Goal: Information Seeking & Learning: Learn about a topic

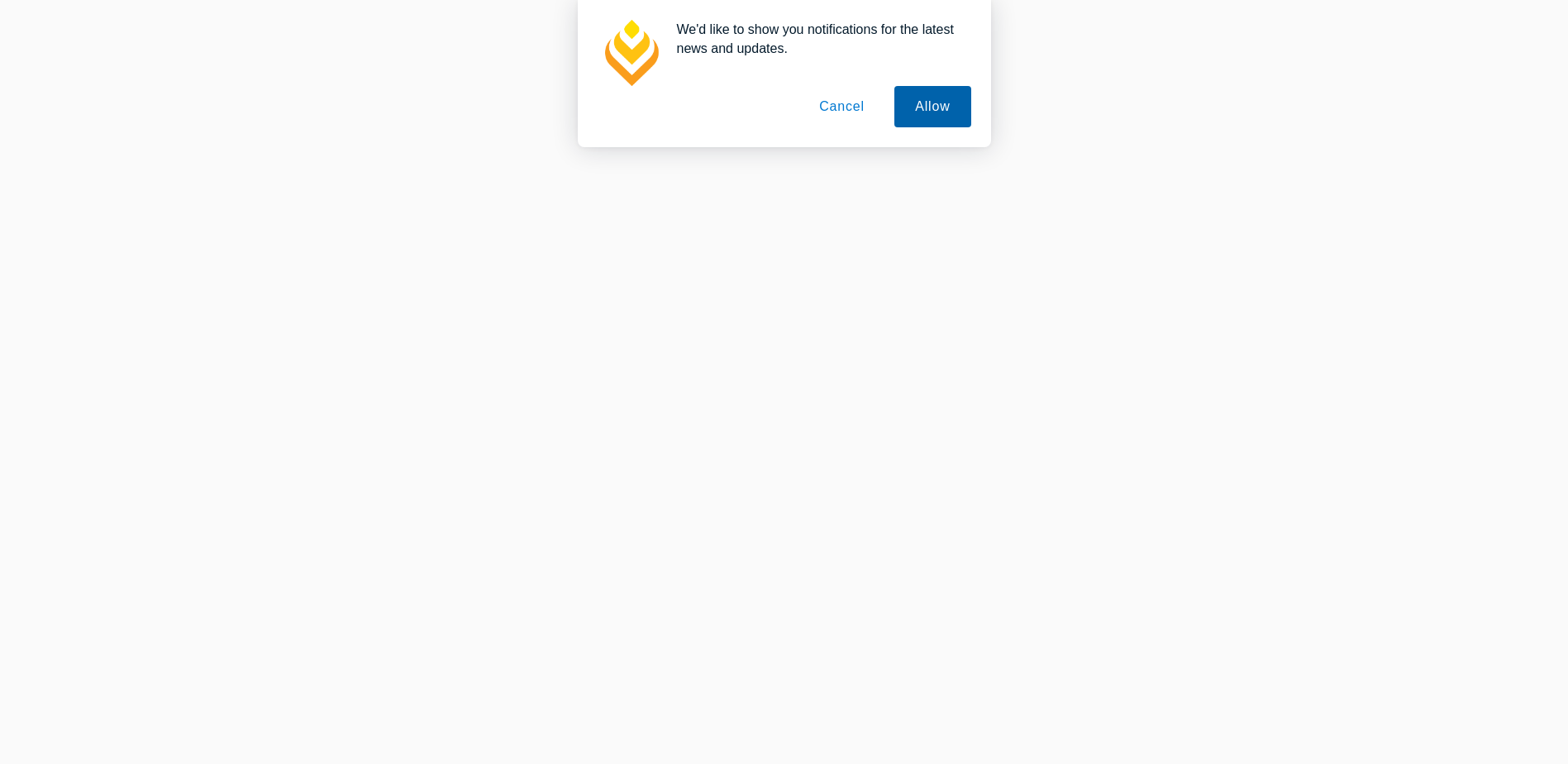
click at [908, 113] on button "Allow" at bounding box center [932, 106] width 76 height 41
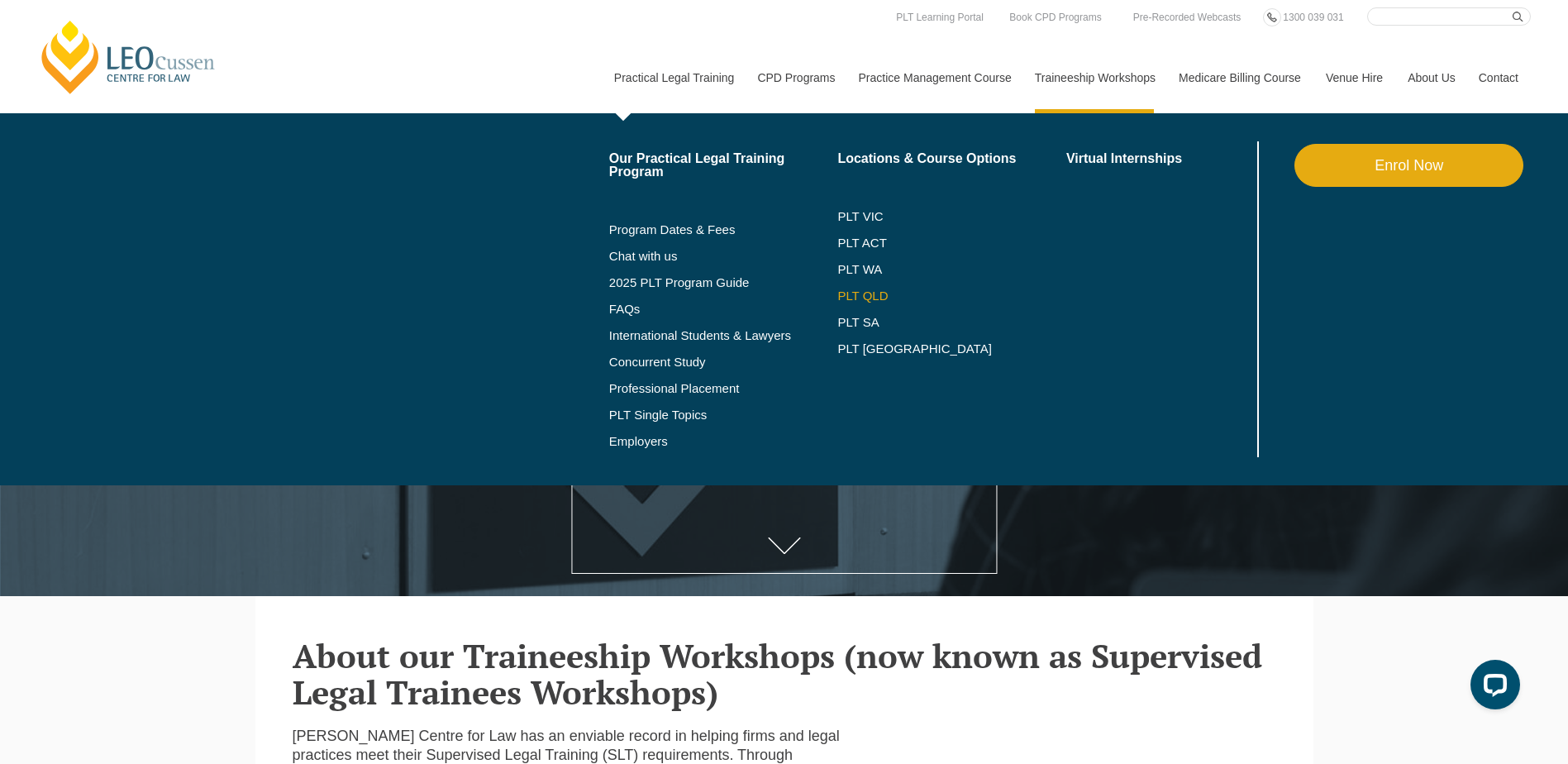
click at [876, 296] on link "PLT QLD" at bounding box center [952, 296] width 229 height 13
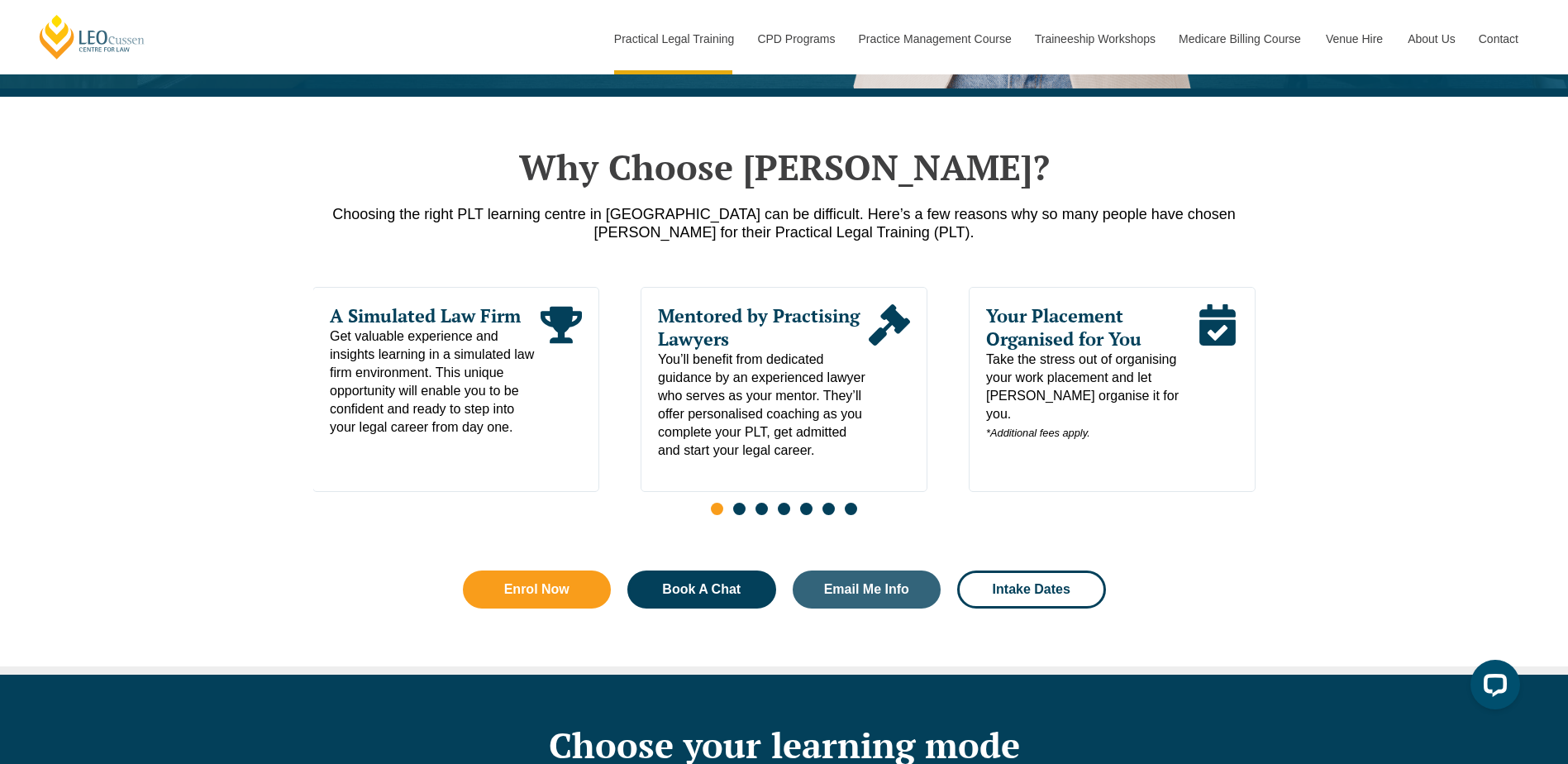
click at [735, 514] on span "Go to slide 2" at bounding box center [739, 508] width 12 height 12
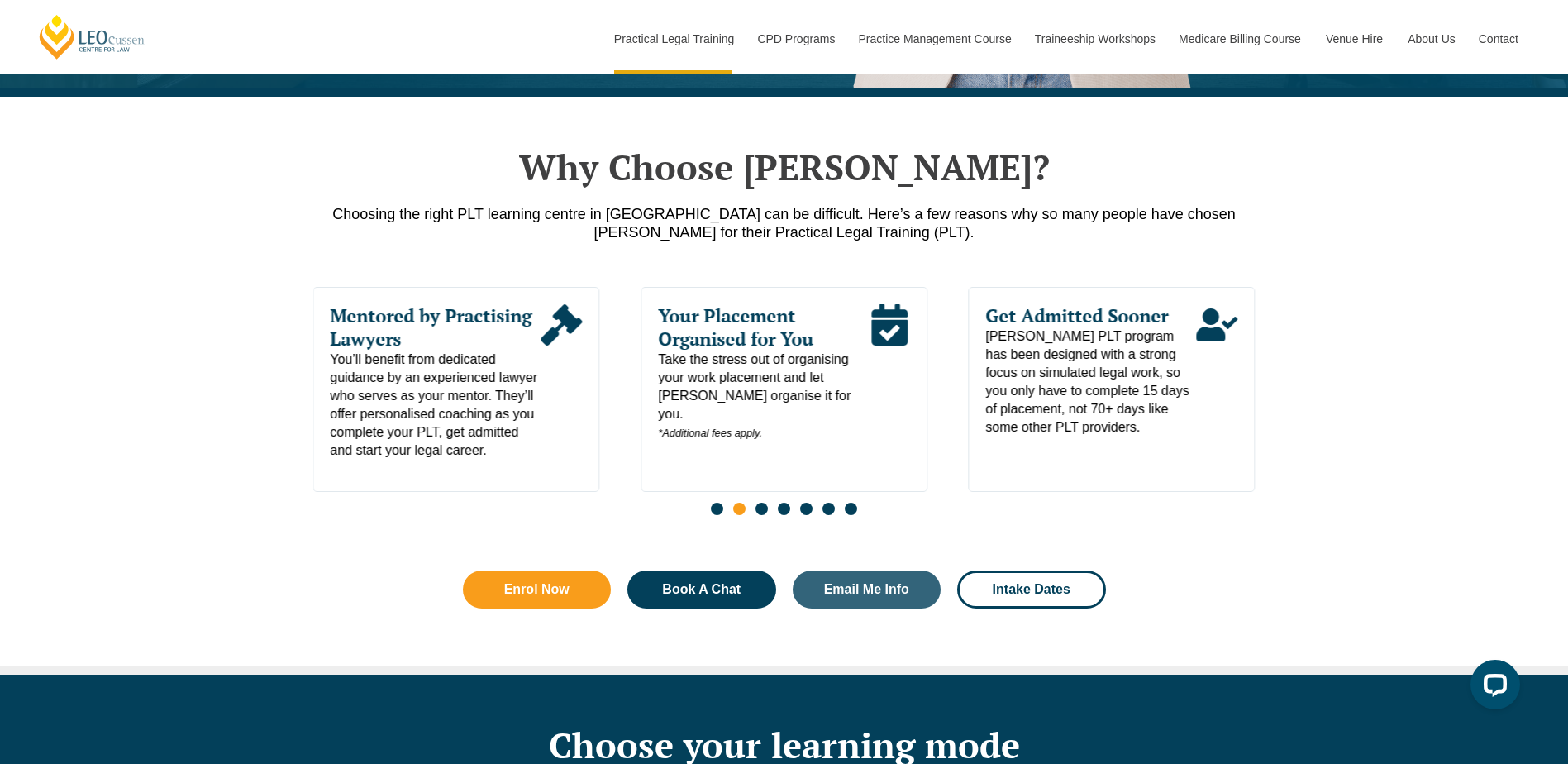
click at [760, 515] on span "Go to slide 3" at bounding box center [762, 508] width 12 height 12
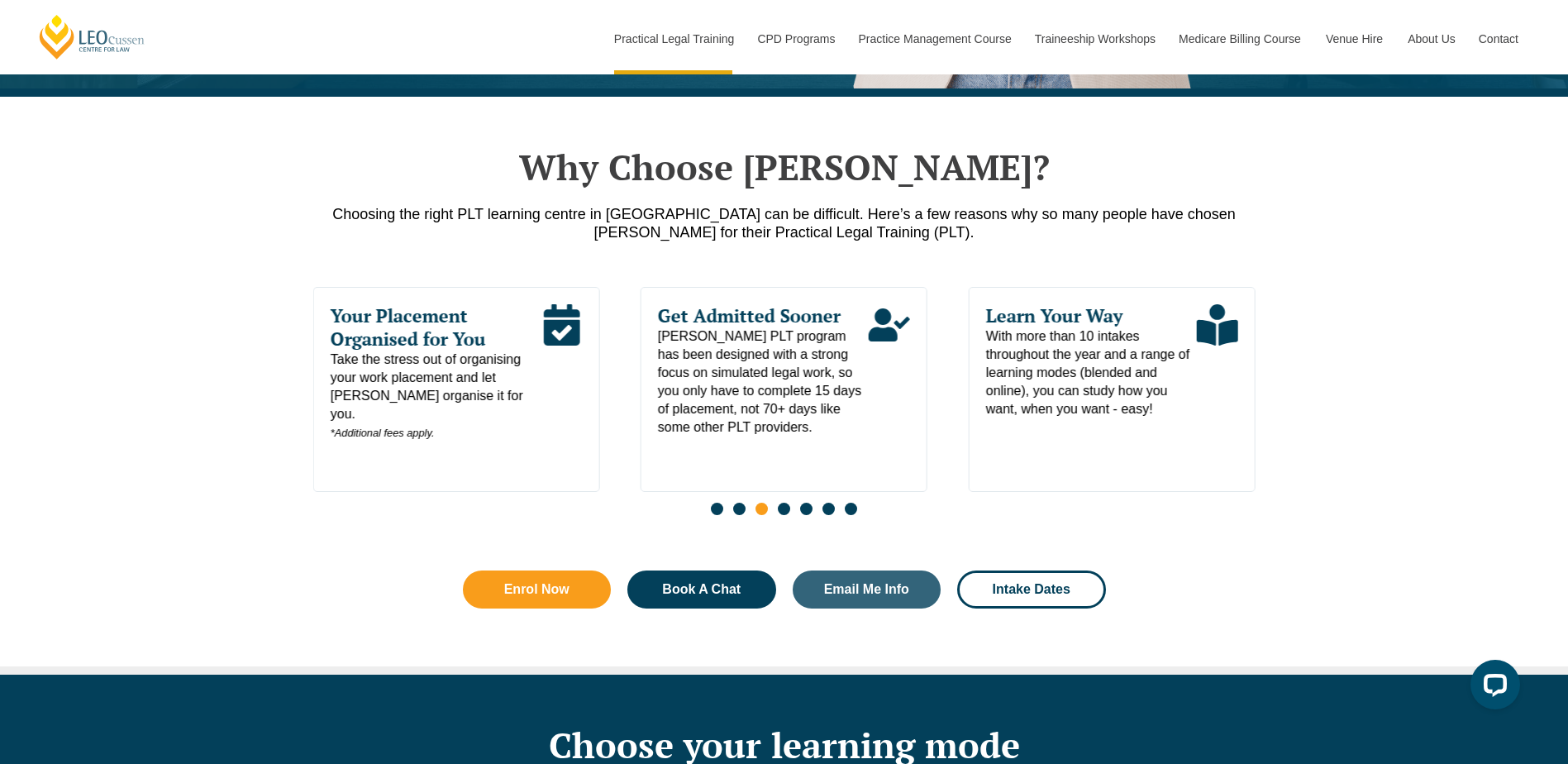
click at [783, 515] on span "Go to slide 4" at bounding box center [784, 508] width 12 height 12
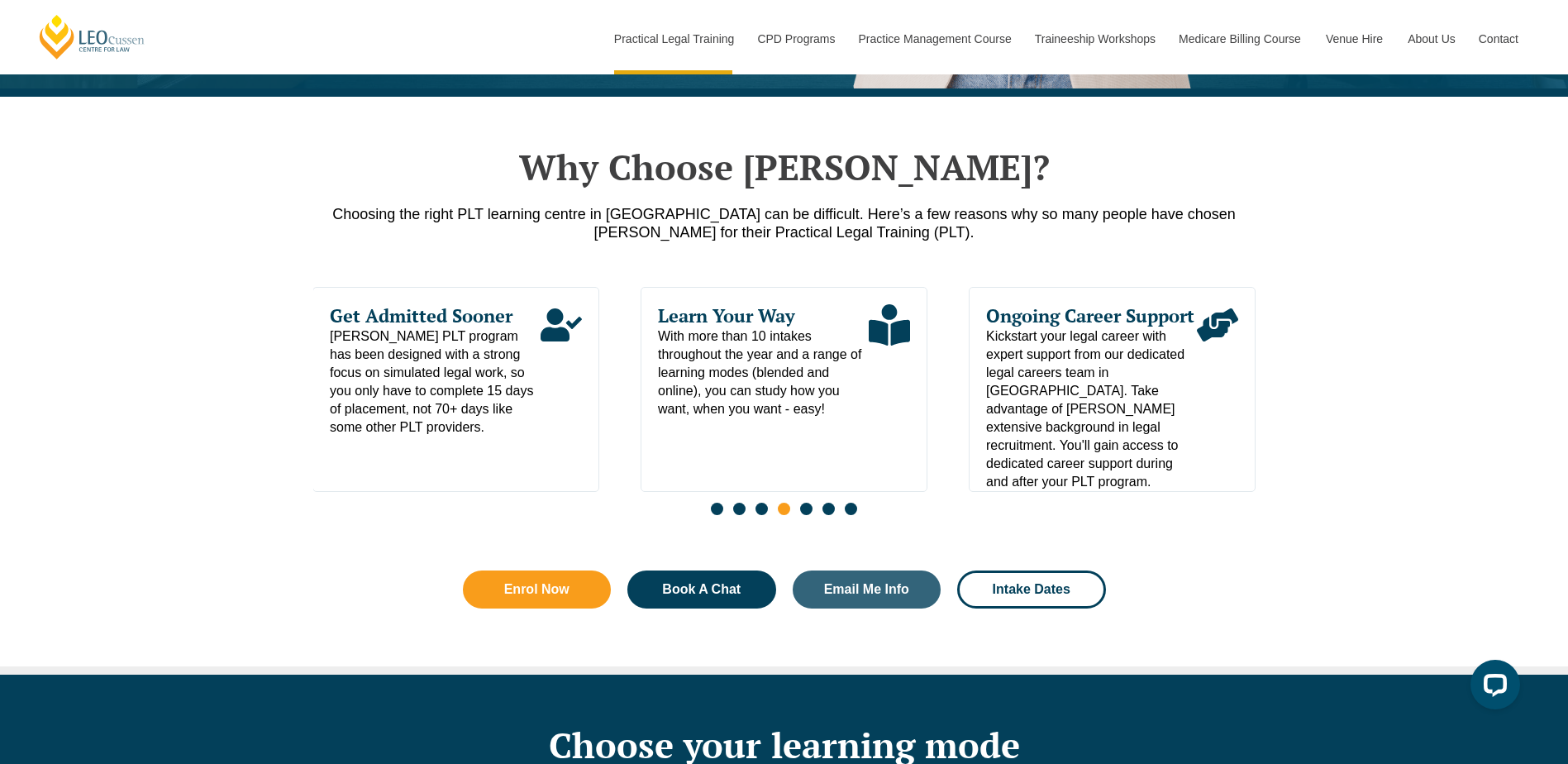
click at [805, 515] on span "Go to slide 5" at bounding box center [806, 508] width 12 height 12
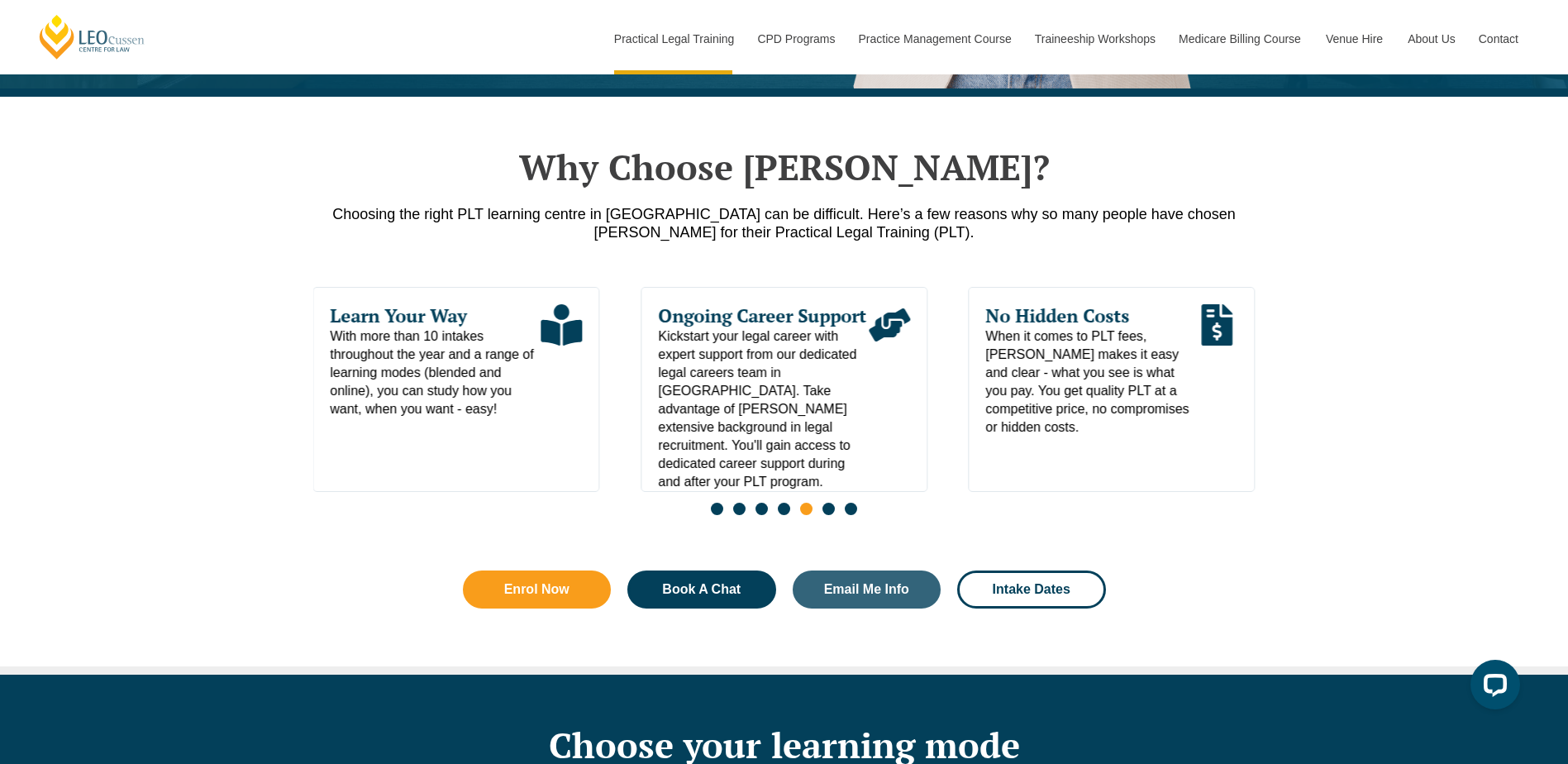
click at [829, 513] on span "Go to slide 6" at bounding box center [828, 508] width 12 height 12
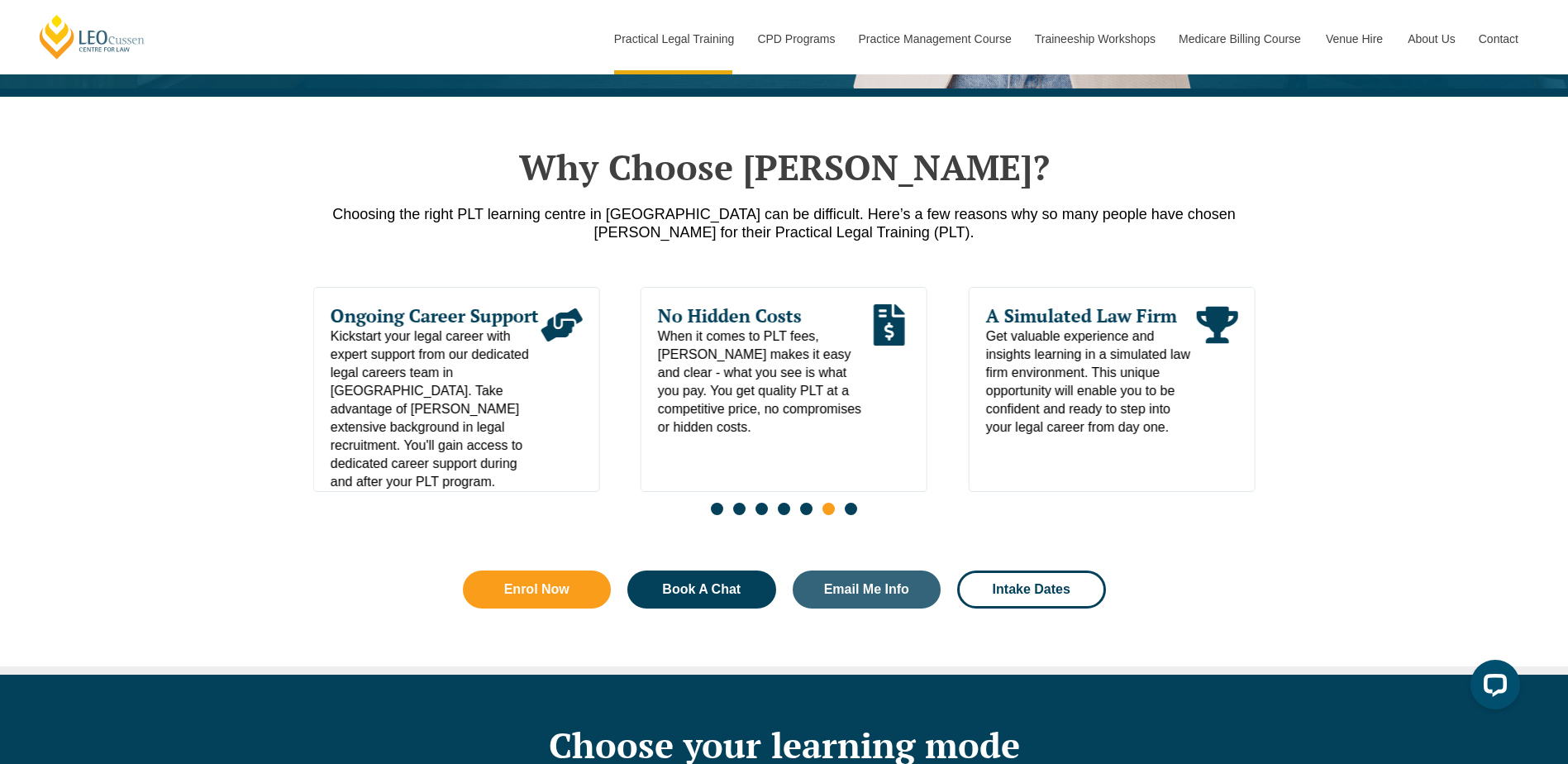
click at [851, 514] on span "Go to slide 7" at bounding box center [850, 508] width 12 height 12
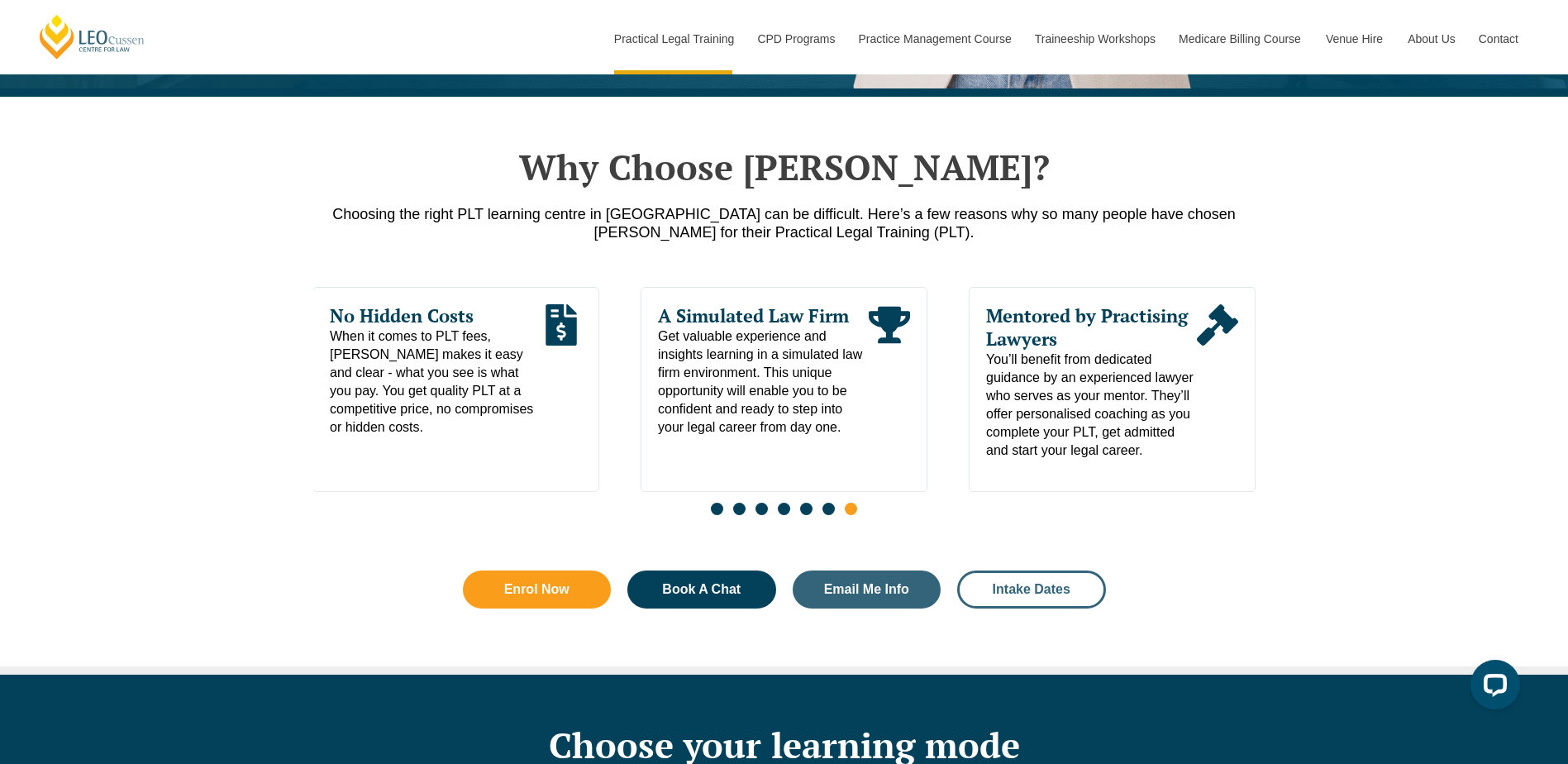
click at [1056, 605] on link "Intake Dates" at bounding box center [1032, 589] width 149 height 38
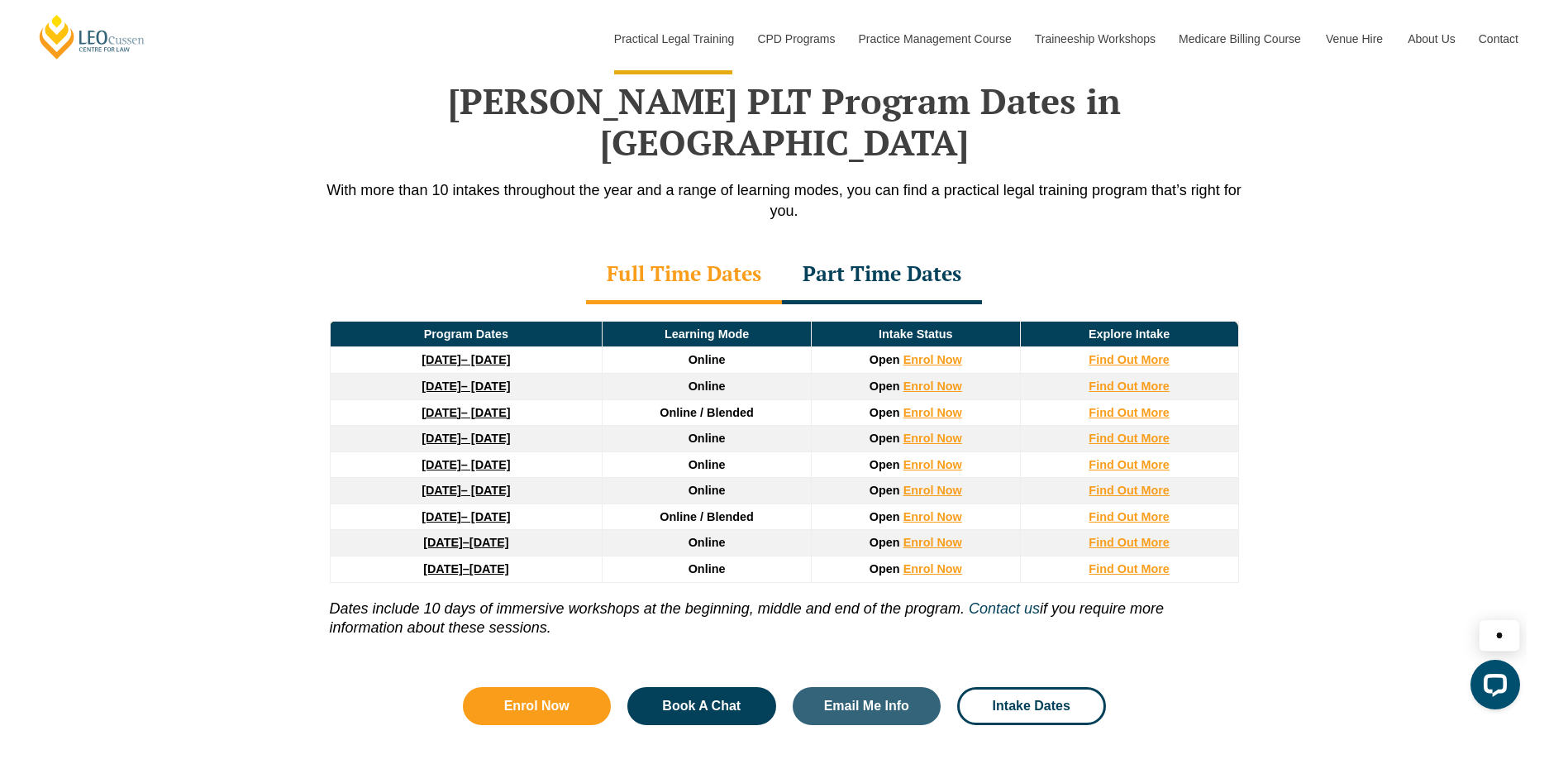
scroll to position [2157, 0]
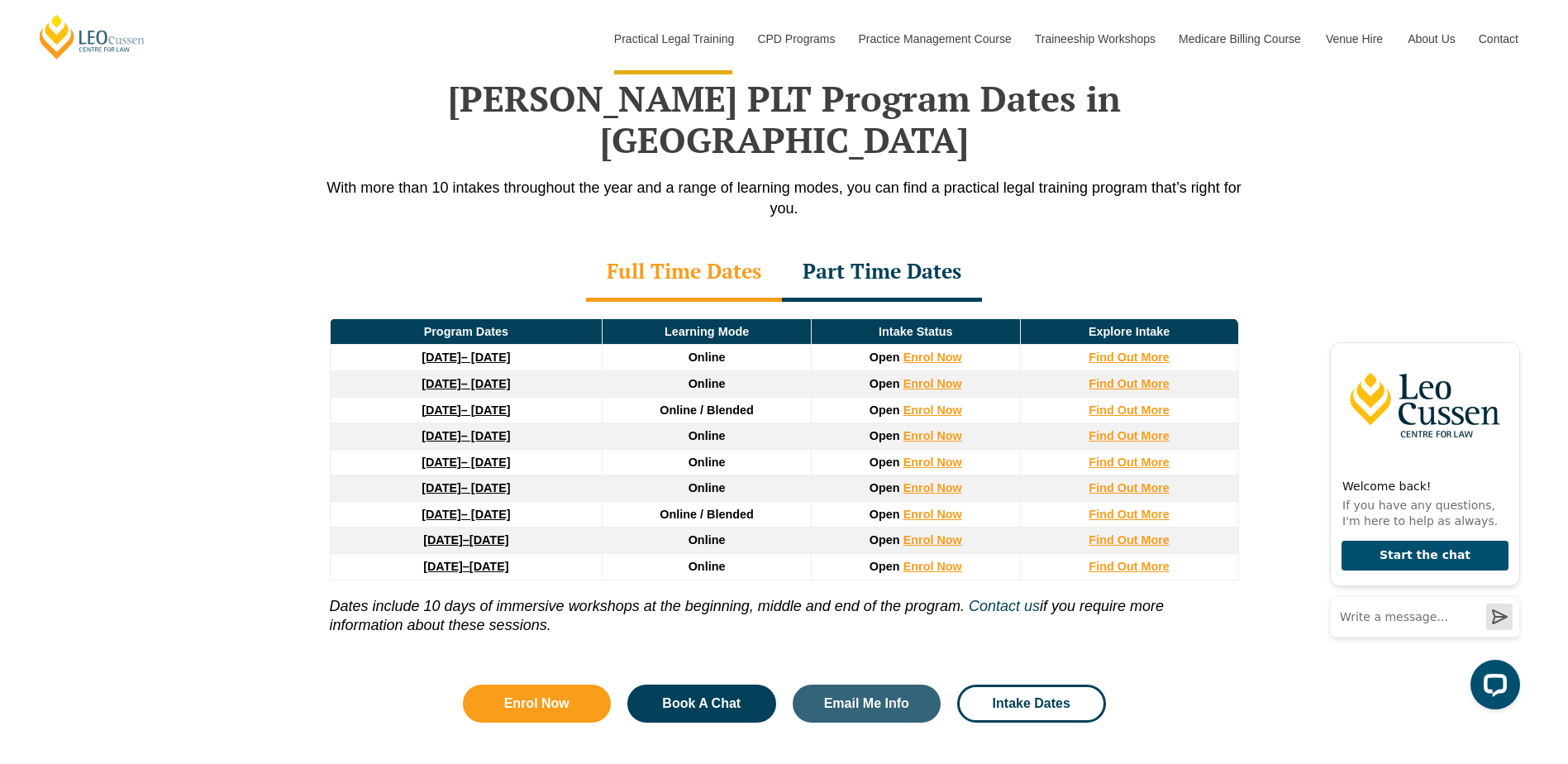
click at [882, 244] on div "Part Time Dates" at bounding box center [883, 273] width 200 height 58
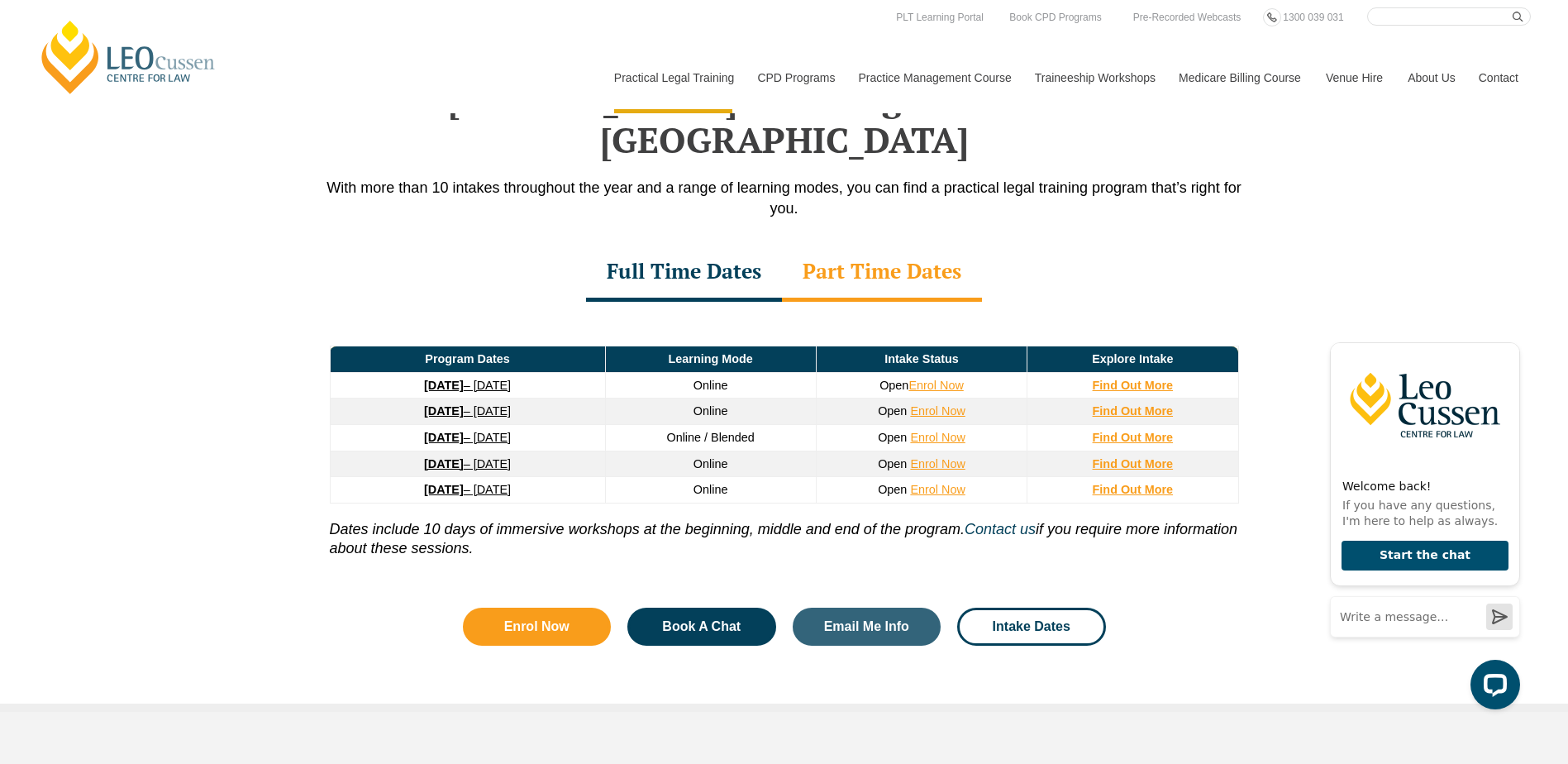
click at [449, 404] on strong "26 January 2026" at bounding box center [444, 411] width 40 height 13
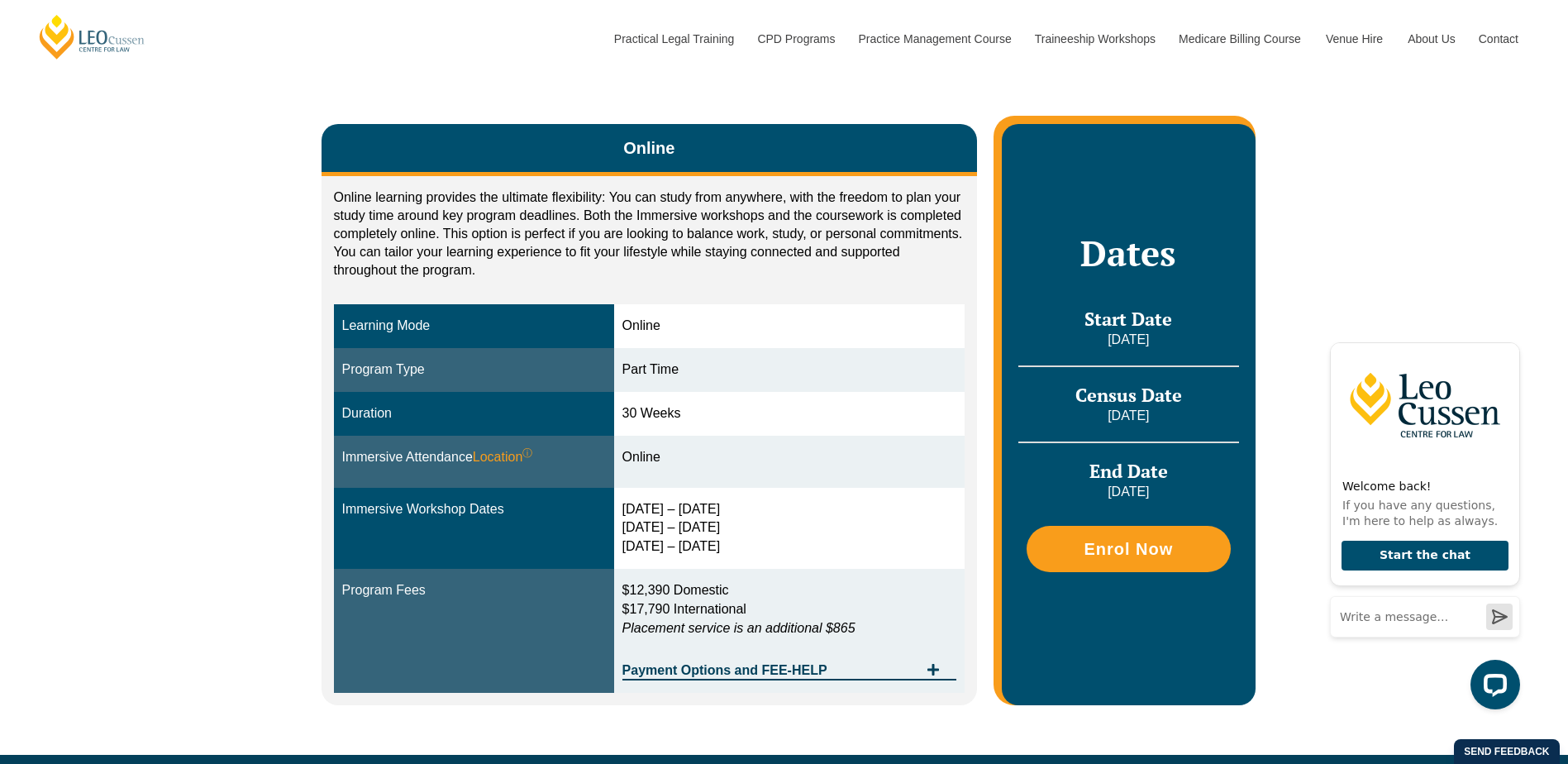
scroll to position [331, 0]
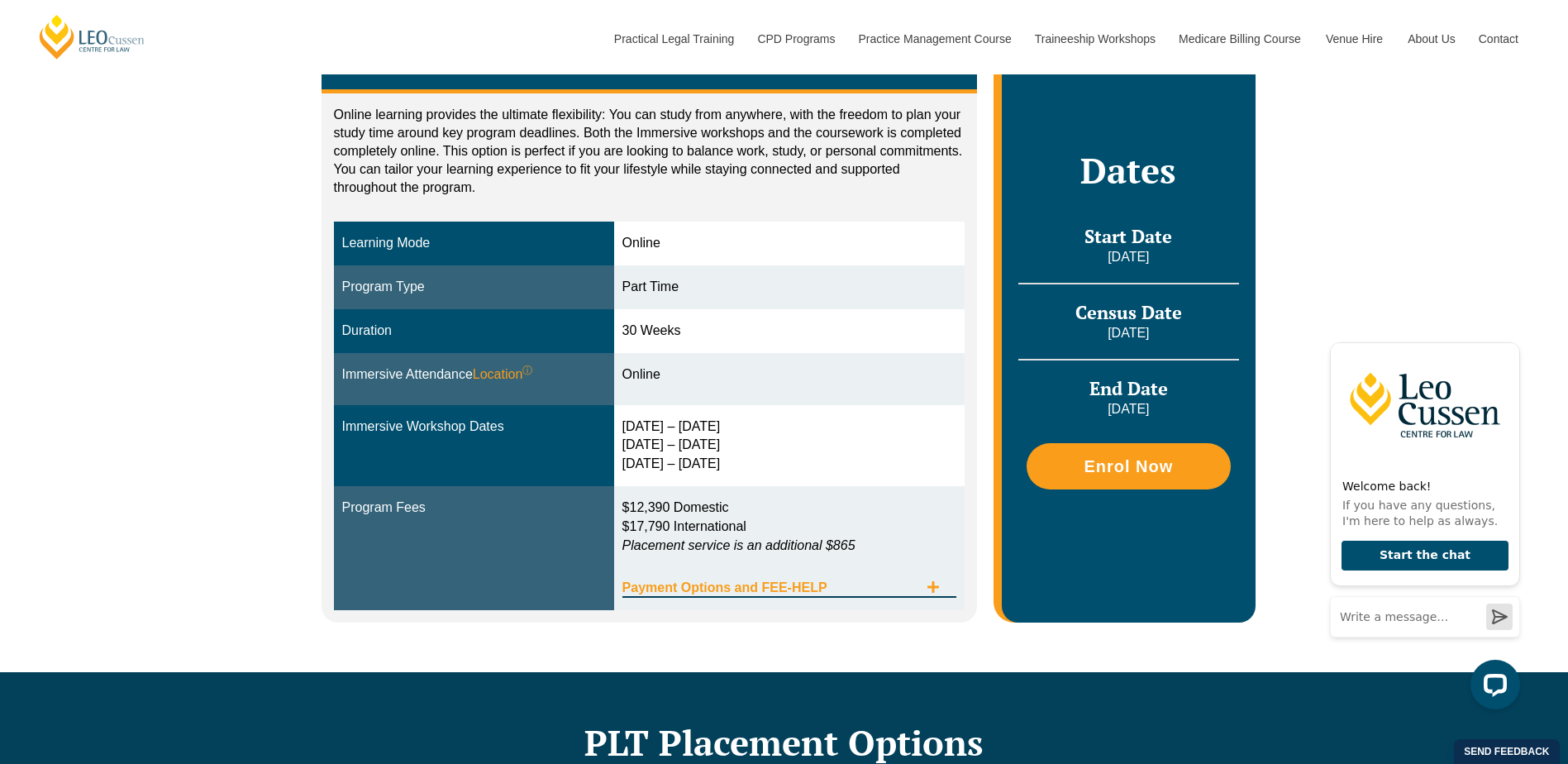
click at [874, 587] on span "Payment Options and FEE-HELP" at bounding box center [770, 588] width 297 height 13
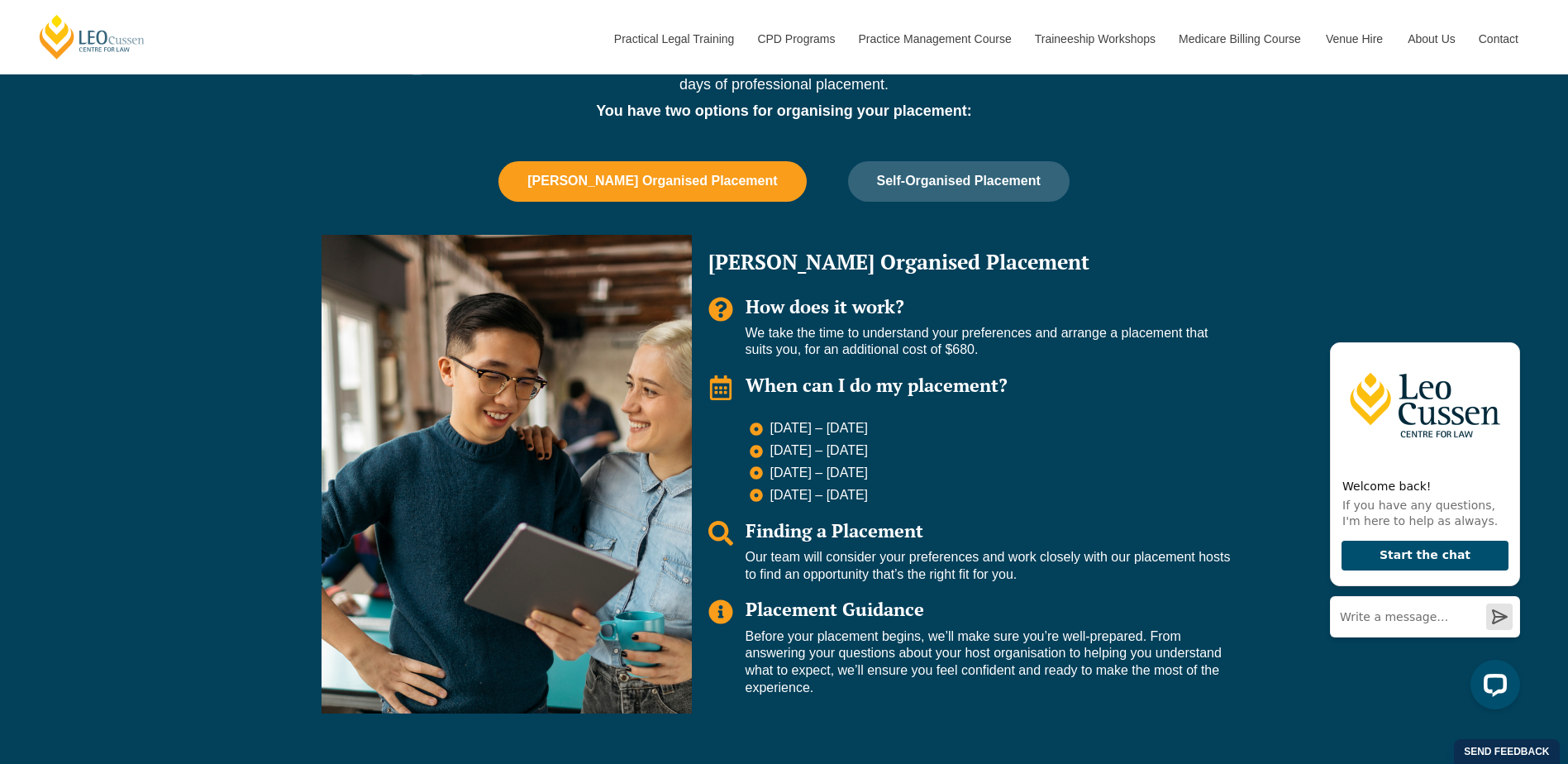
scroll to position [1570, 0]
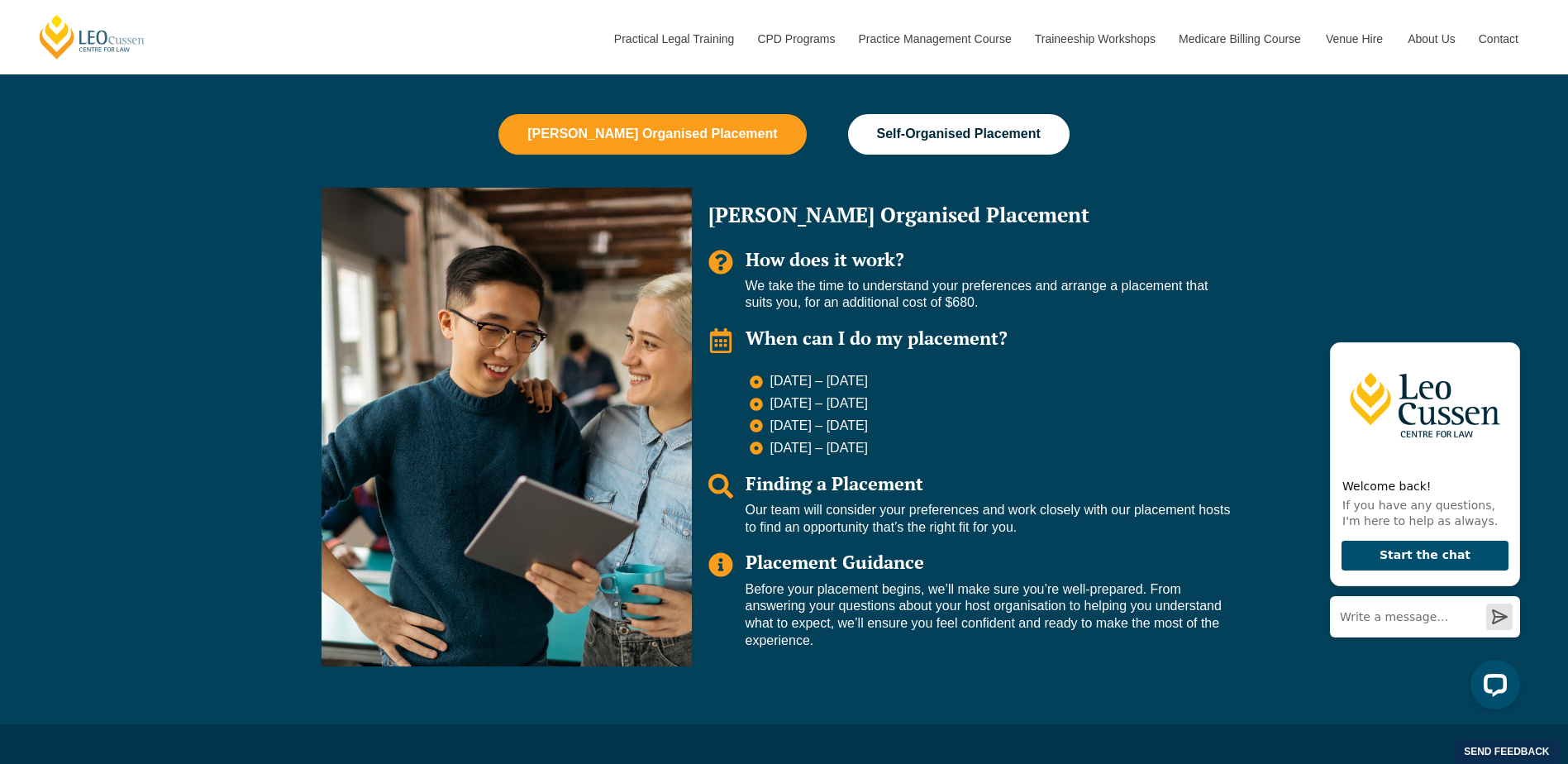
click at [969, 133] on span "Self-Organised Placement" at bounding box center [959, 134] width 164 height 15
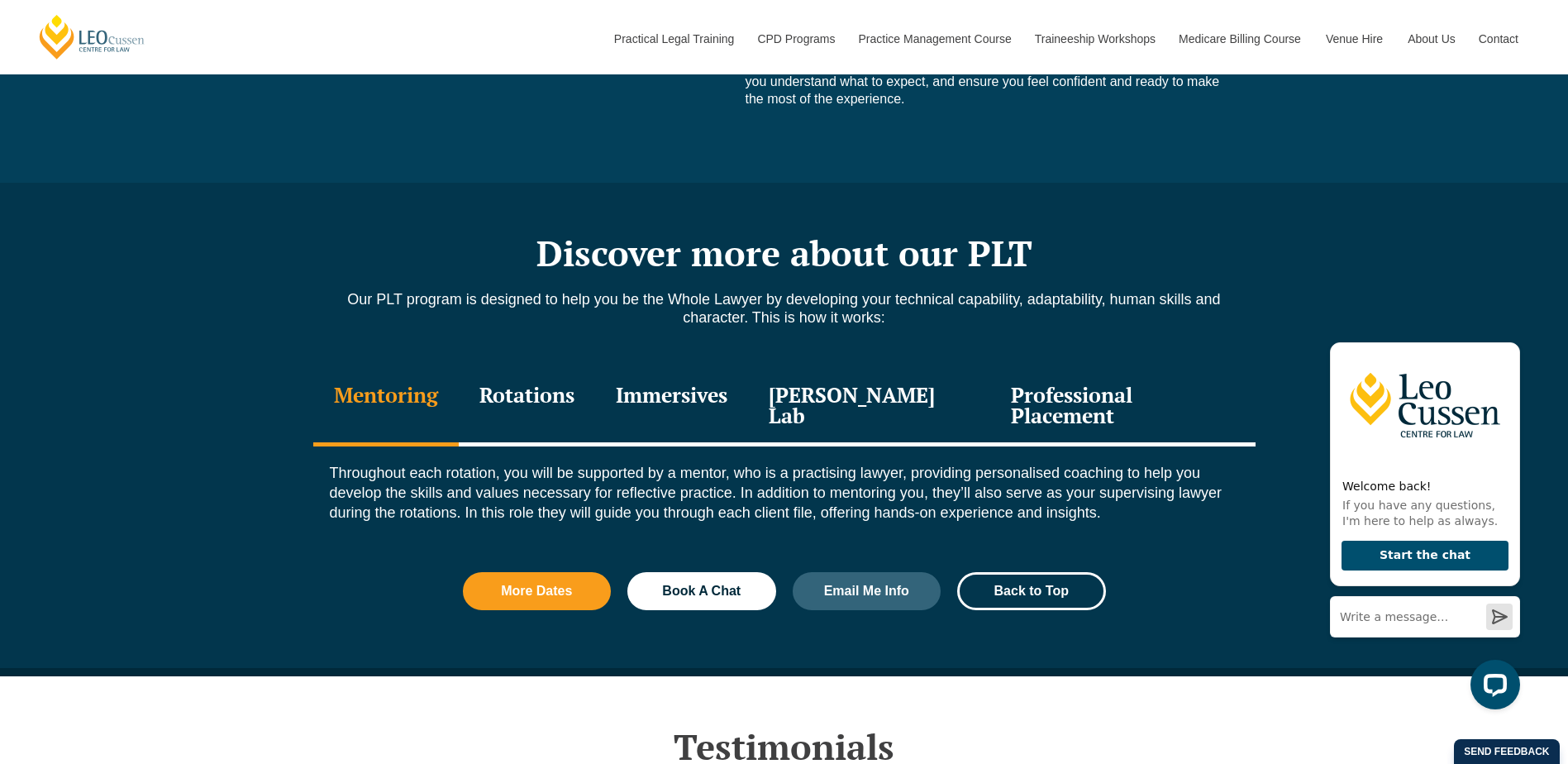
scroll to position [2066, 0]
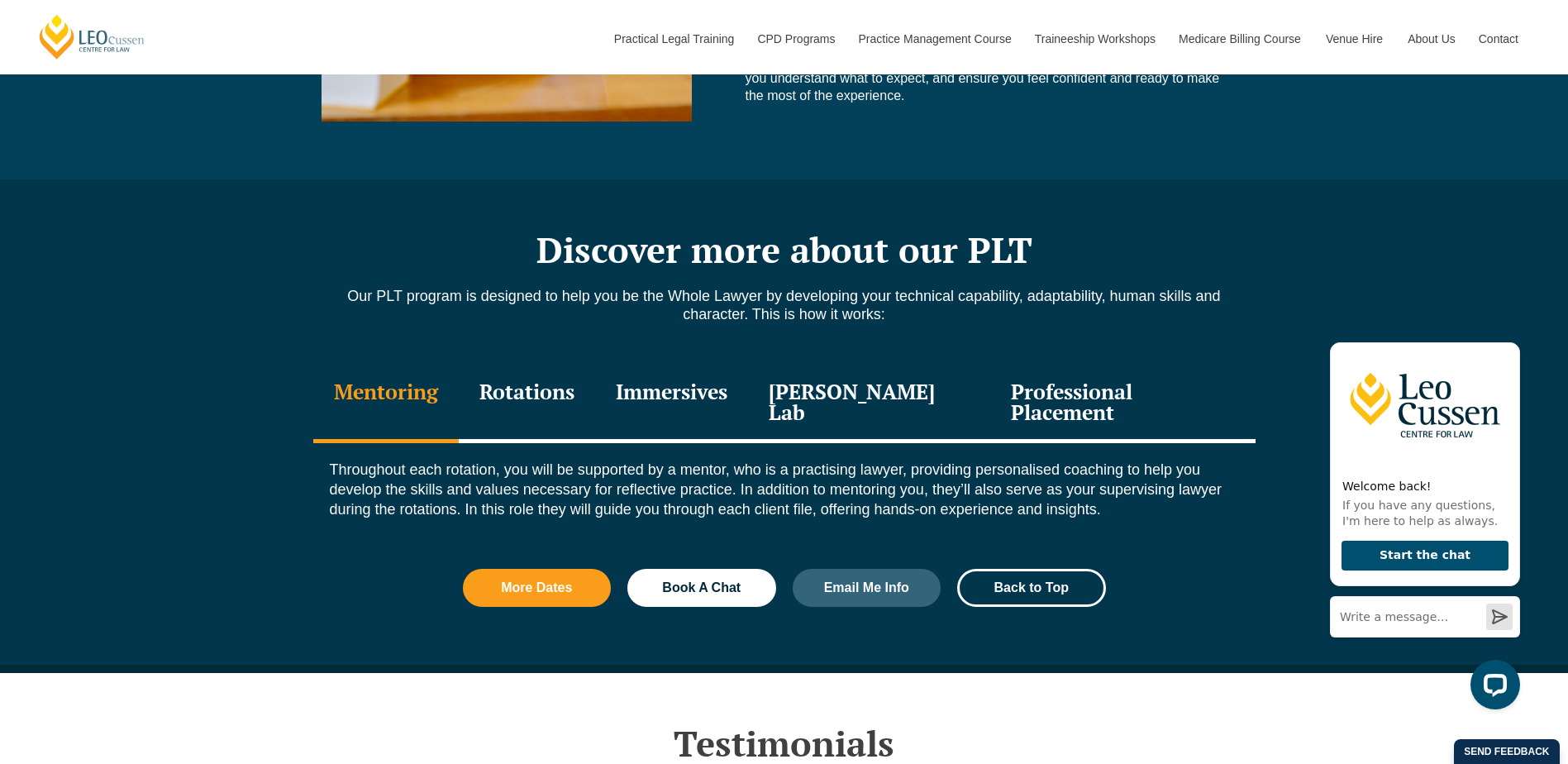
click at [702, 397] on div "Immersives" at bounding box center [672, 403] width 153 height 78
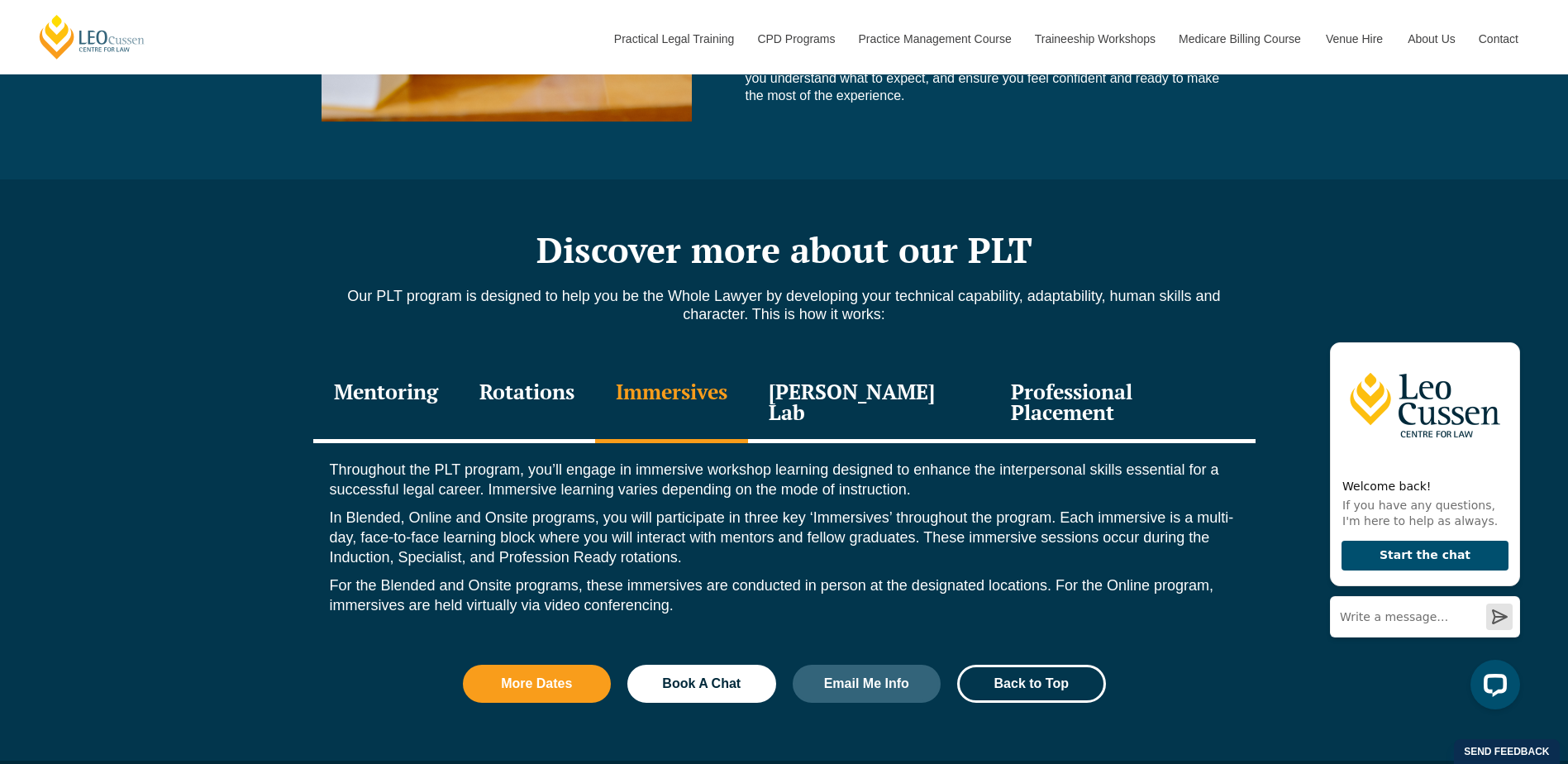
click at [524, 387] on div "Rotations" at bounding box center [527, 403] width 136 height 78
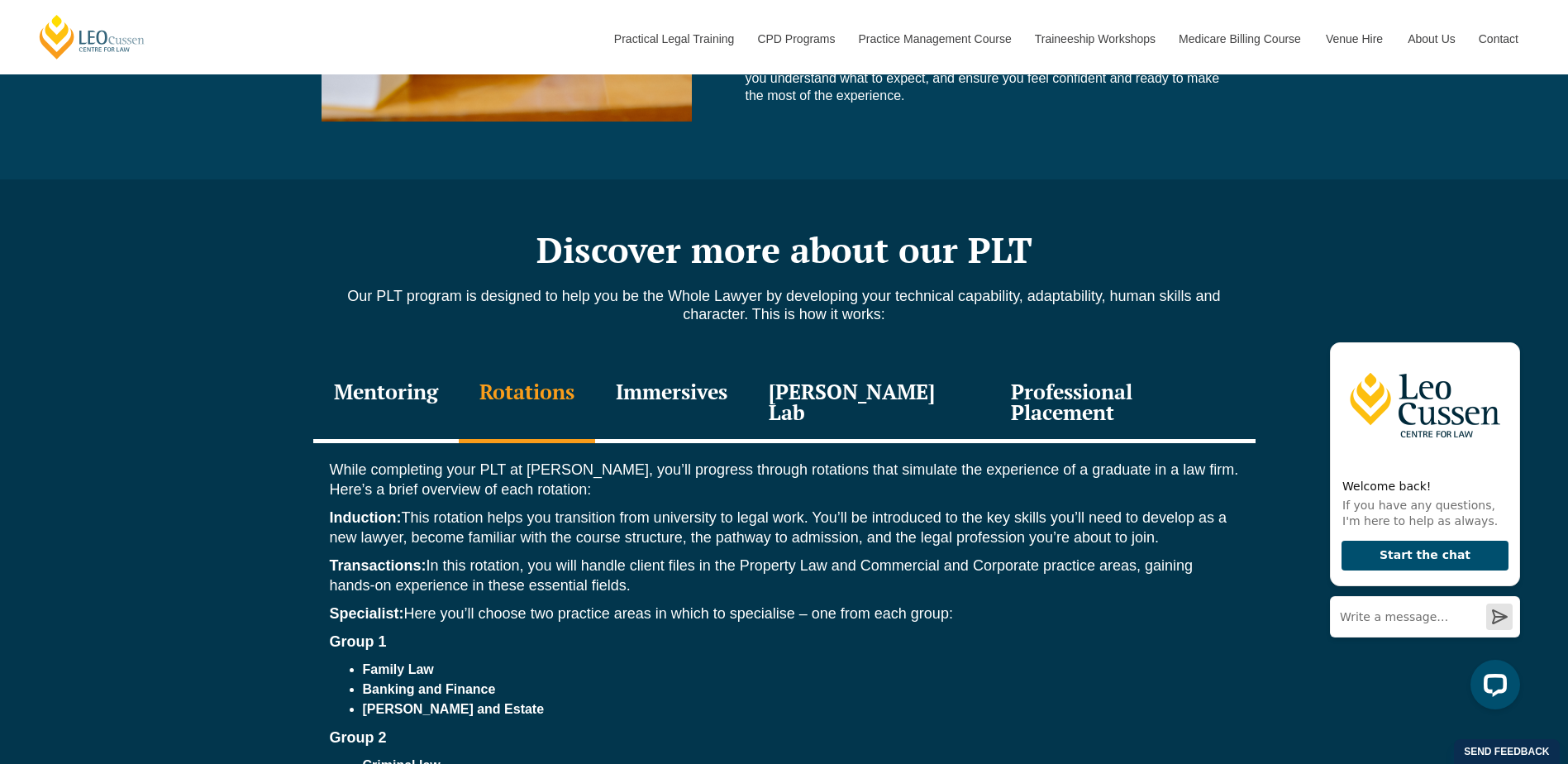
click at [846, 391] on div "Leo Justice Lab" at bounding box center [869, 403] width 243 height 78
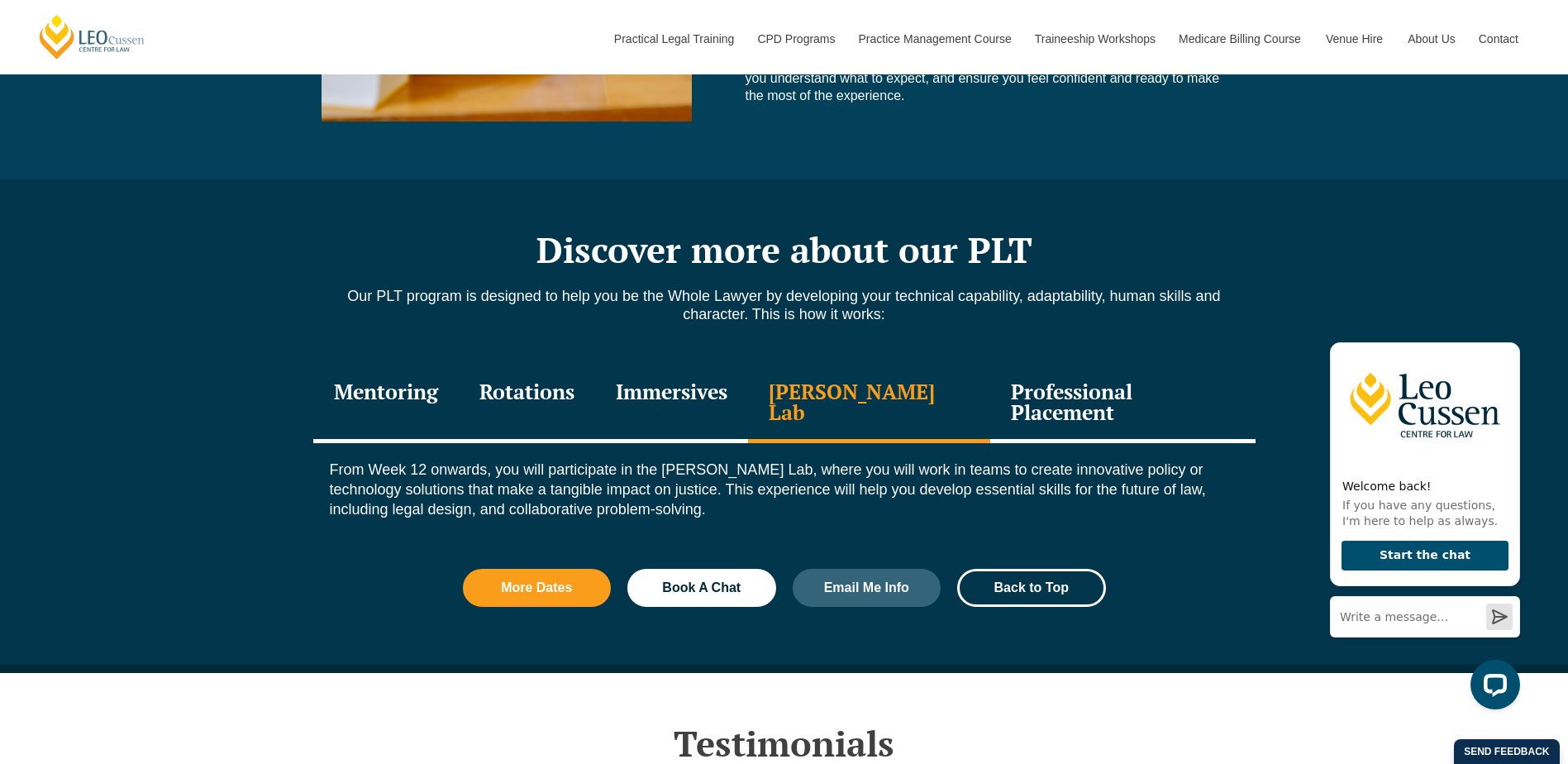
click at [1113, 387] on div "Professional Placement" at bounding box center [1122, 403] width 264 height 78
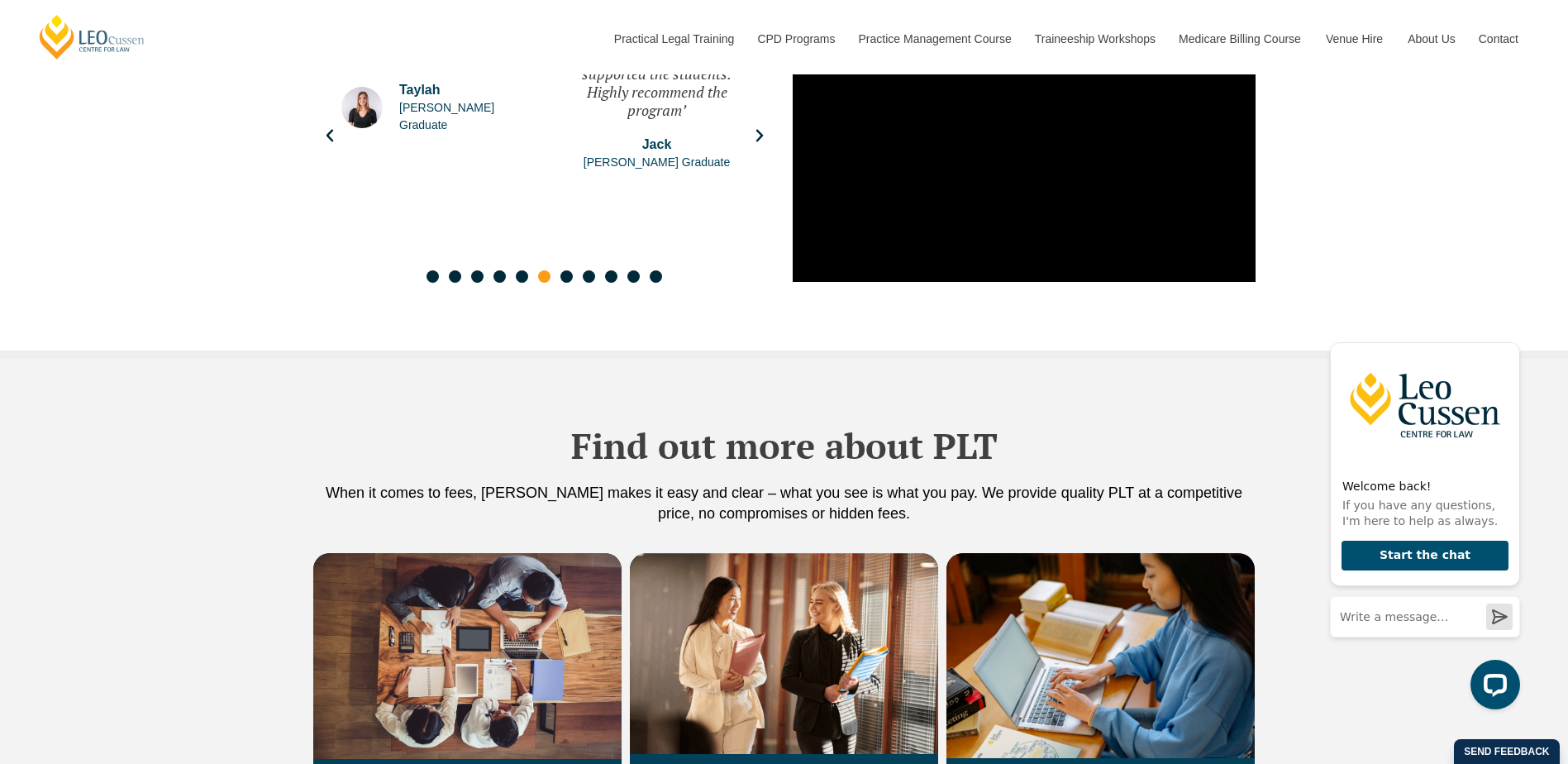
scroll to position [3223, 0]
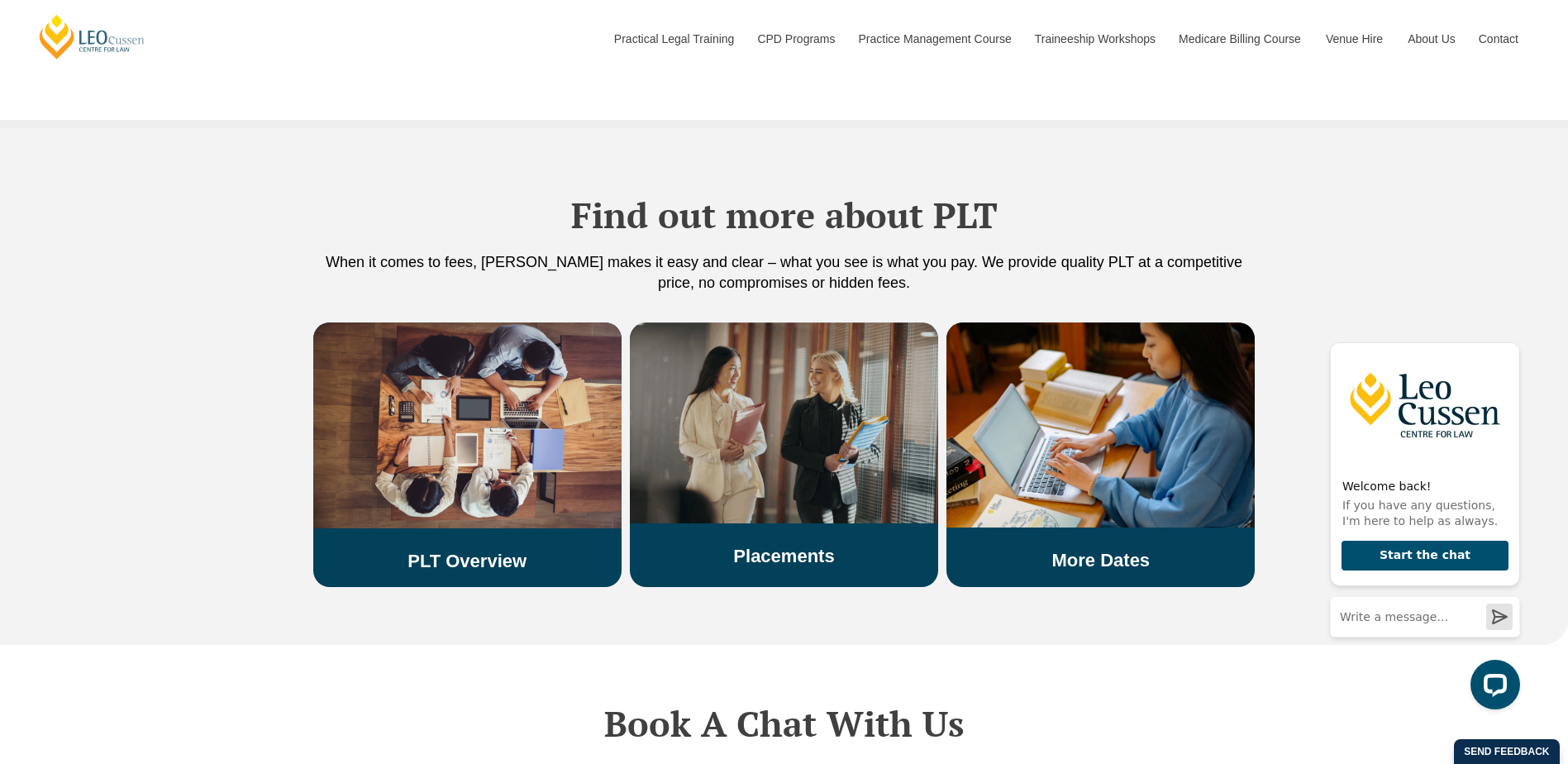
click at [728, 422] on img at bounding box center [784, 423] width 308 height 201
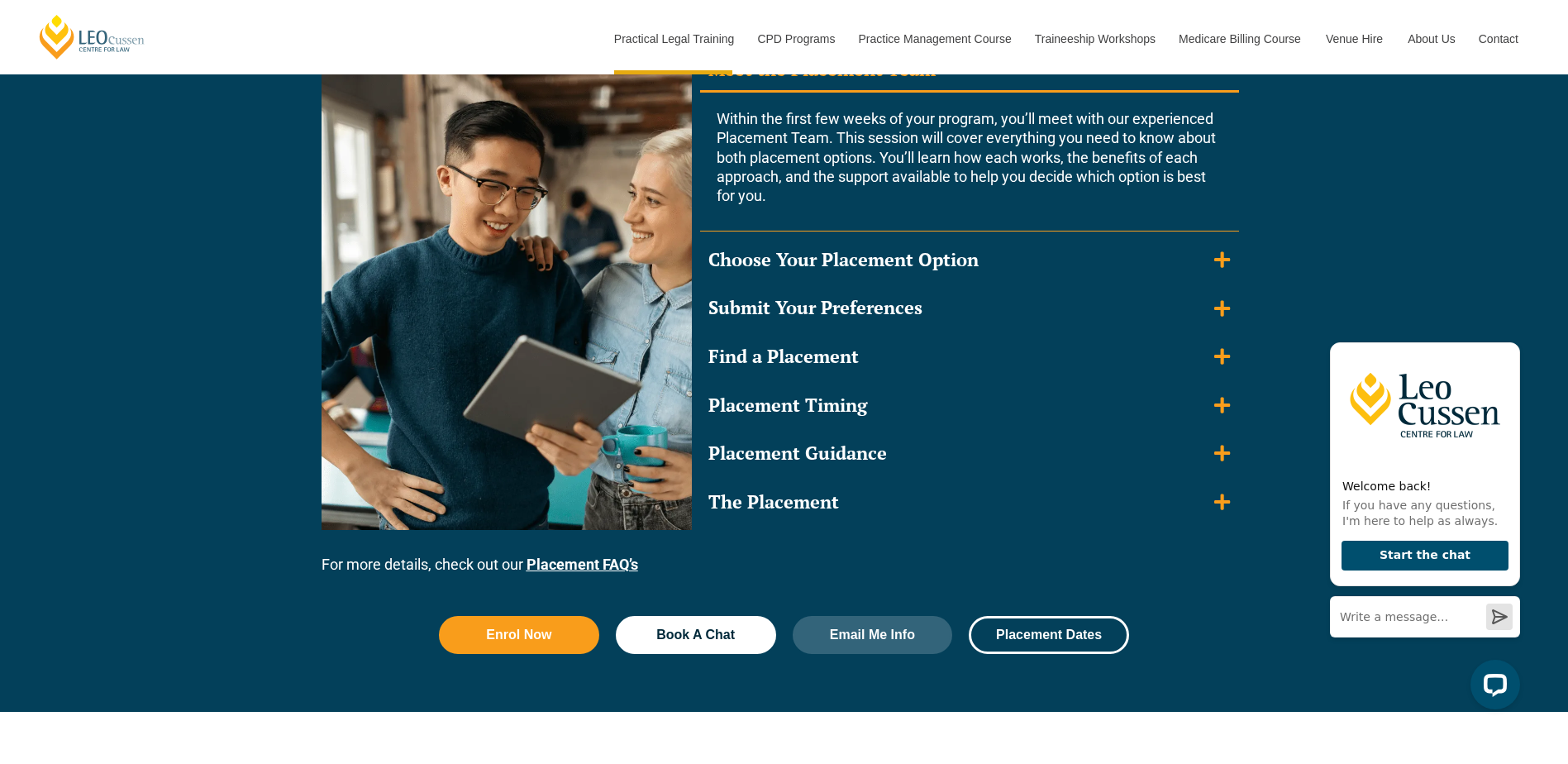
scroll to position [1570, 0]
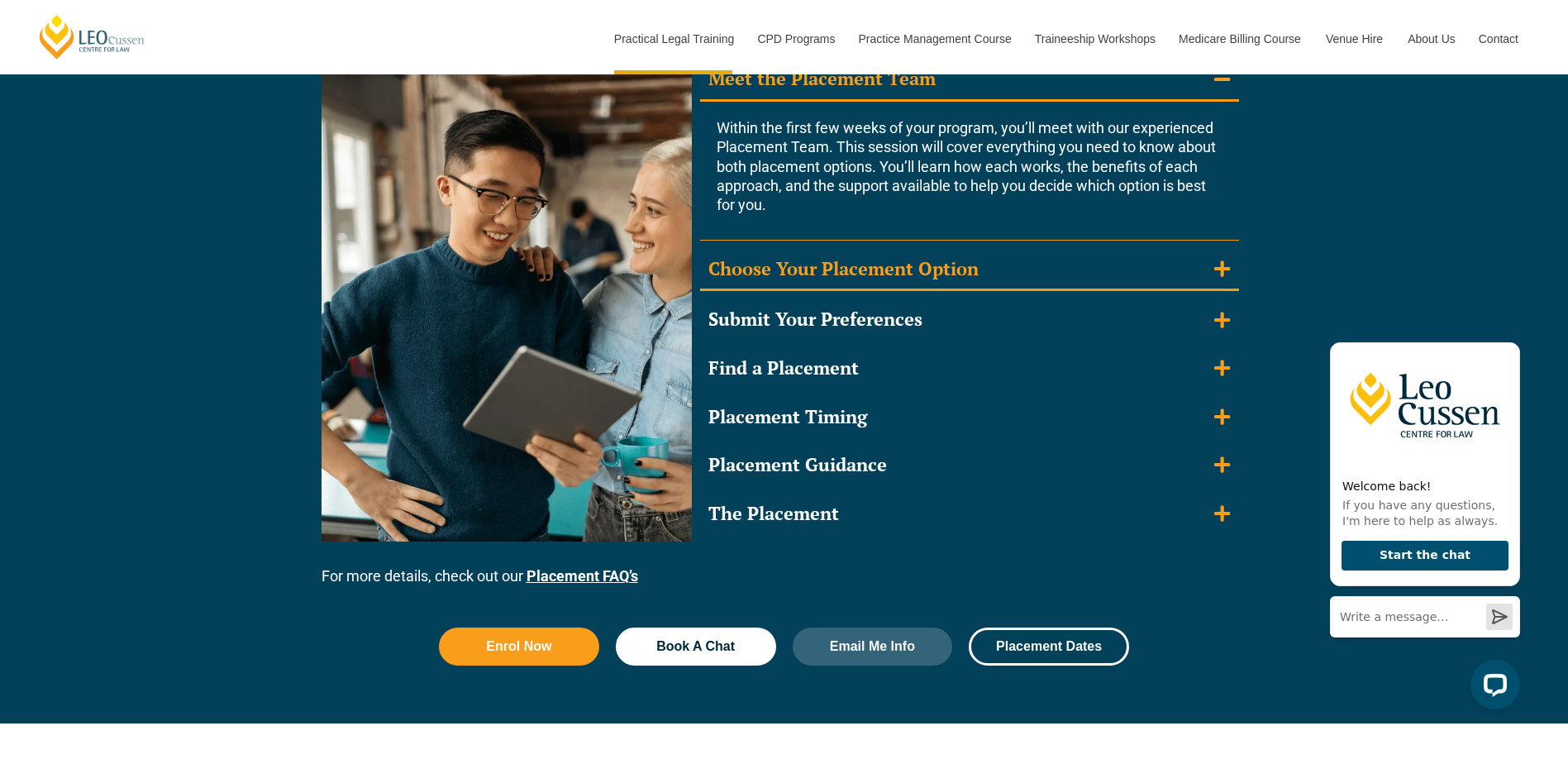
click at [795, 275] on div "Choose Your Placement Option" at bounding box center [843, 268] width 270 height 24
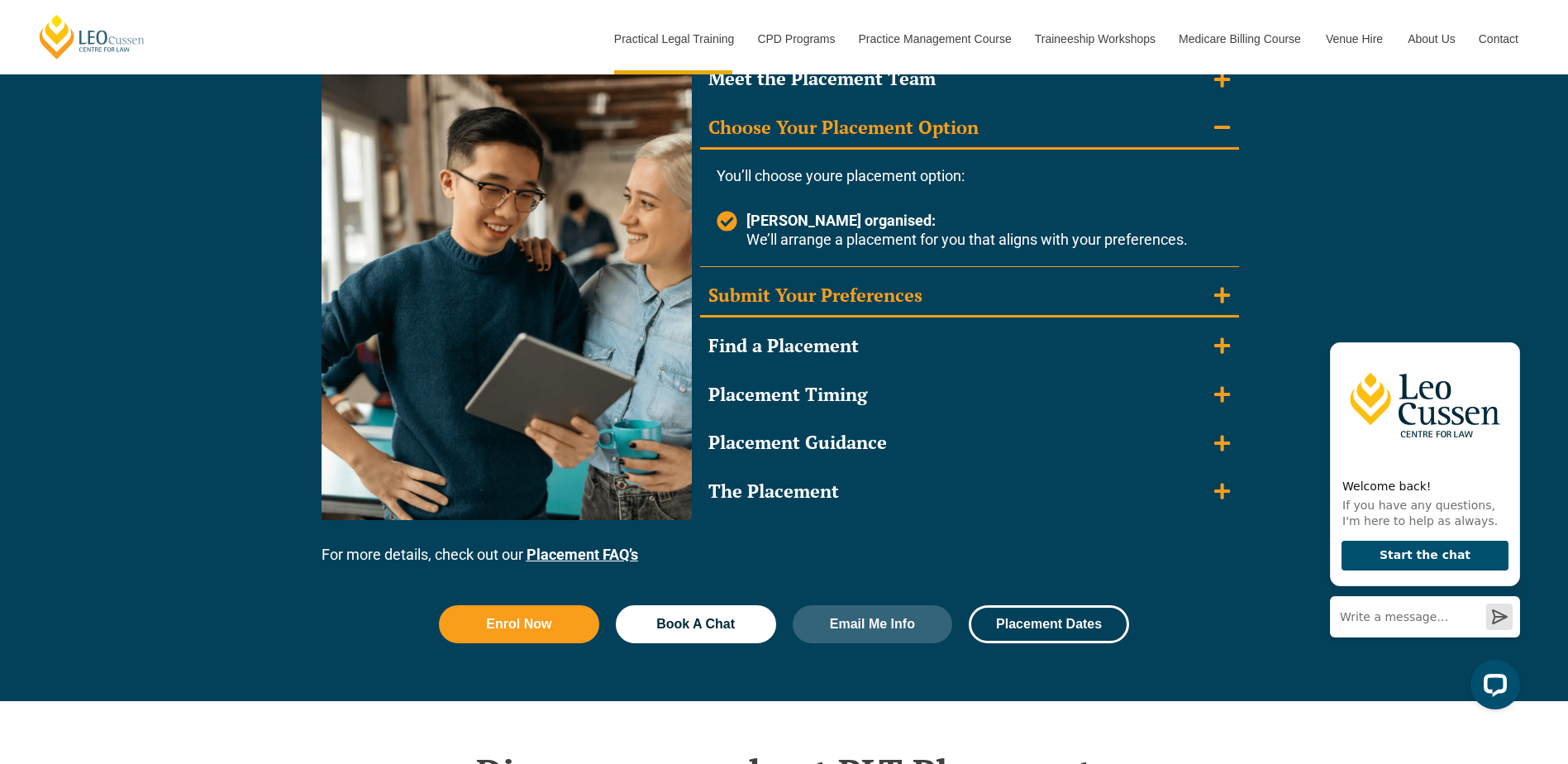
click at [795, 293] on div "Submit Your Preferences" at bounding box center [815, 295] width 214 height 24
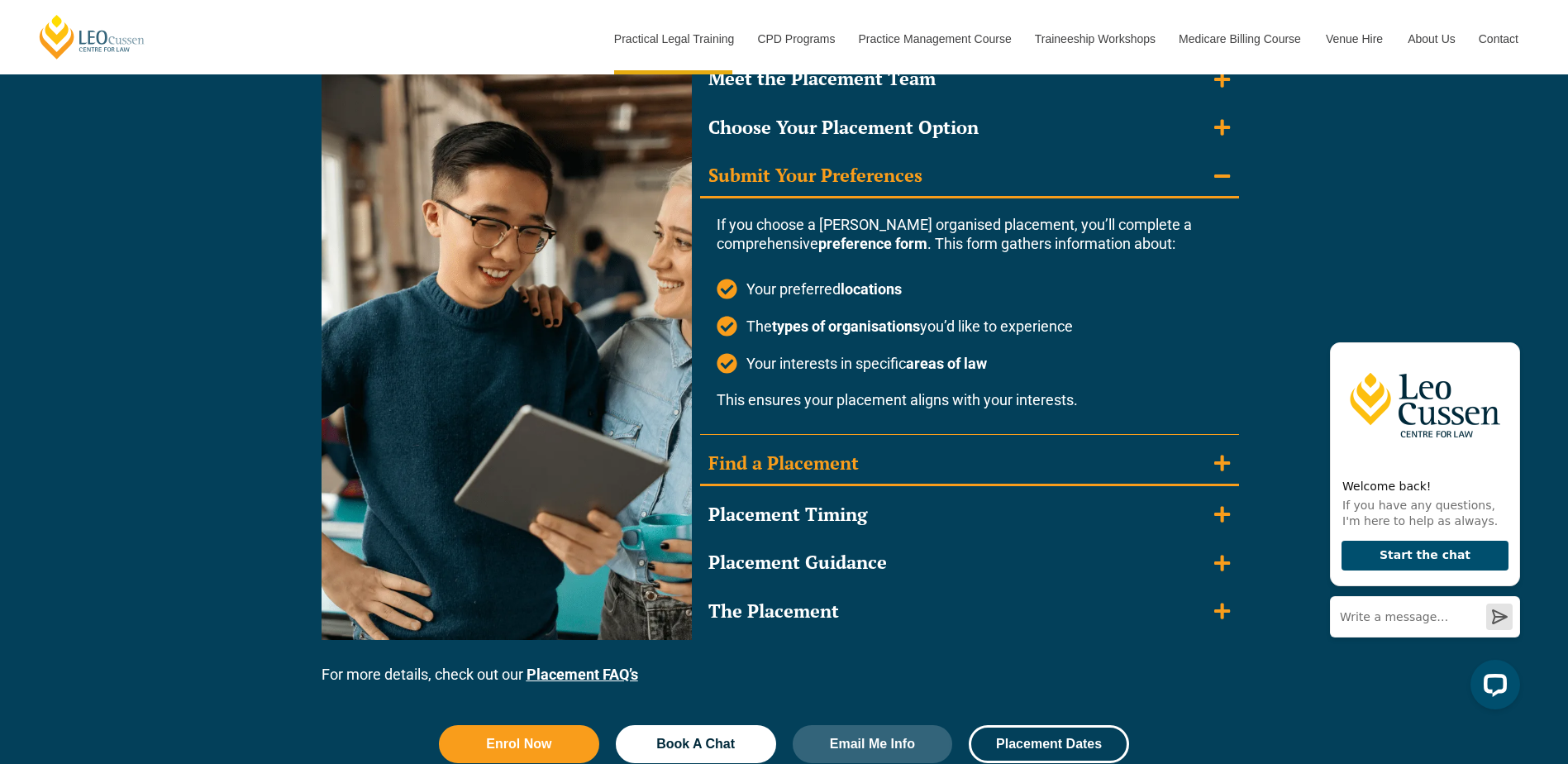
click at [802, 465] on div "Find a Placement" at bounding box center [784, 463] width 151 height 24
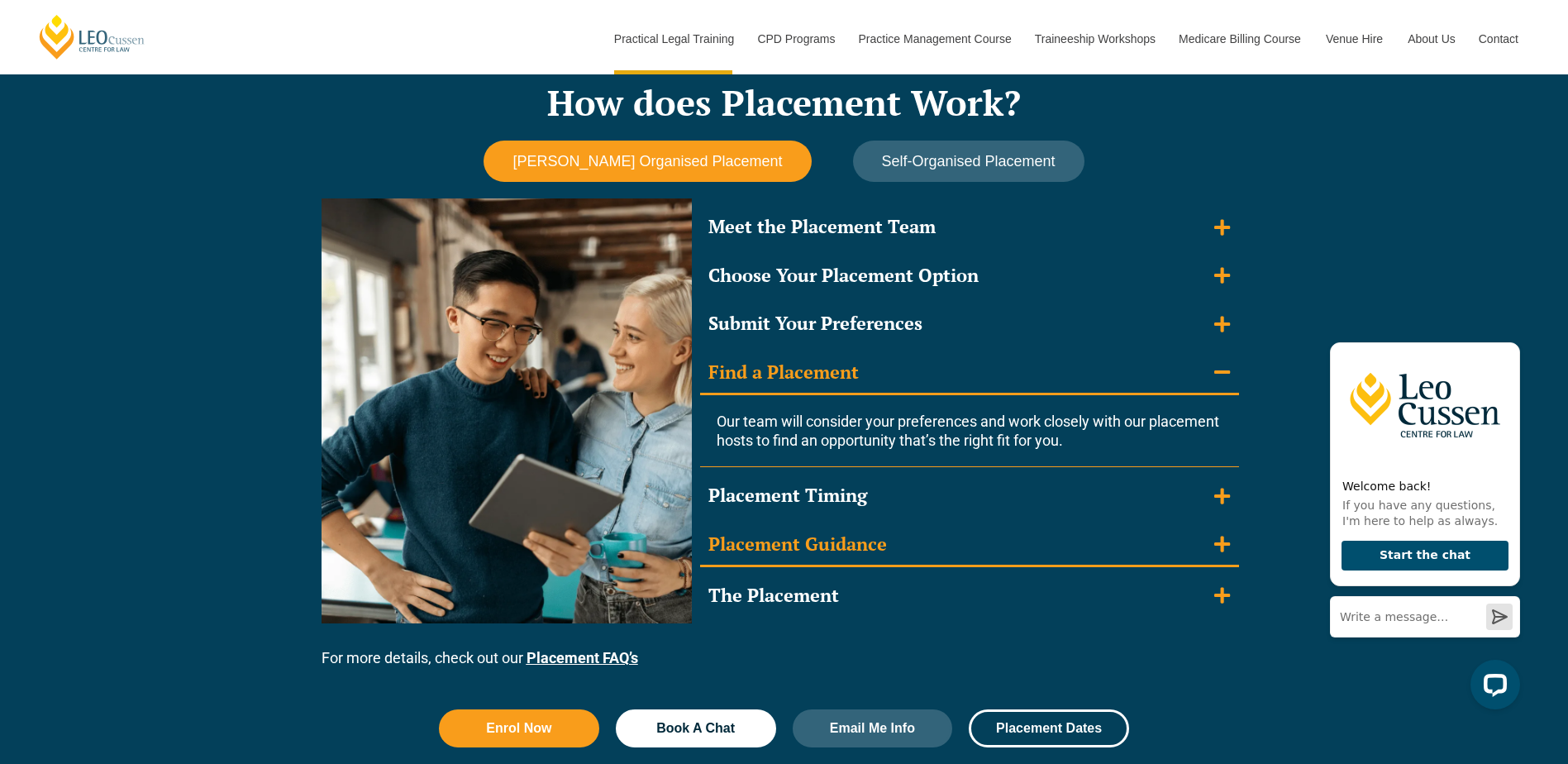
scroll to position [1322, 0]
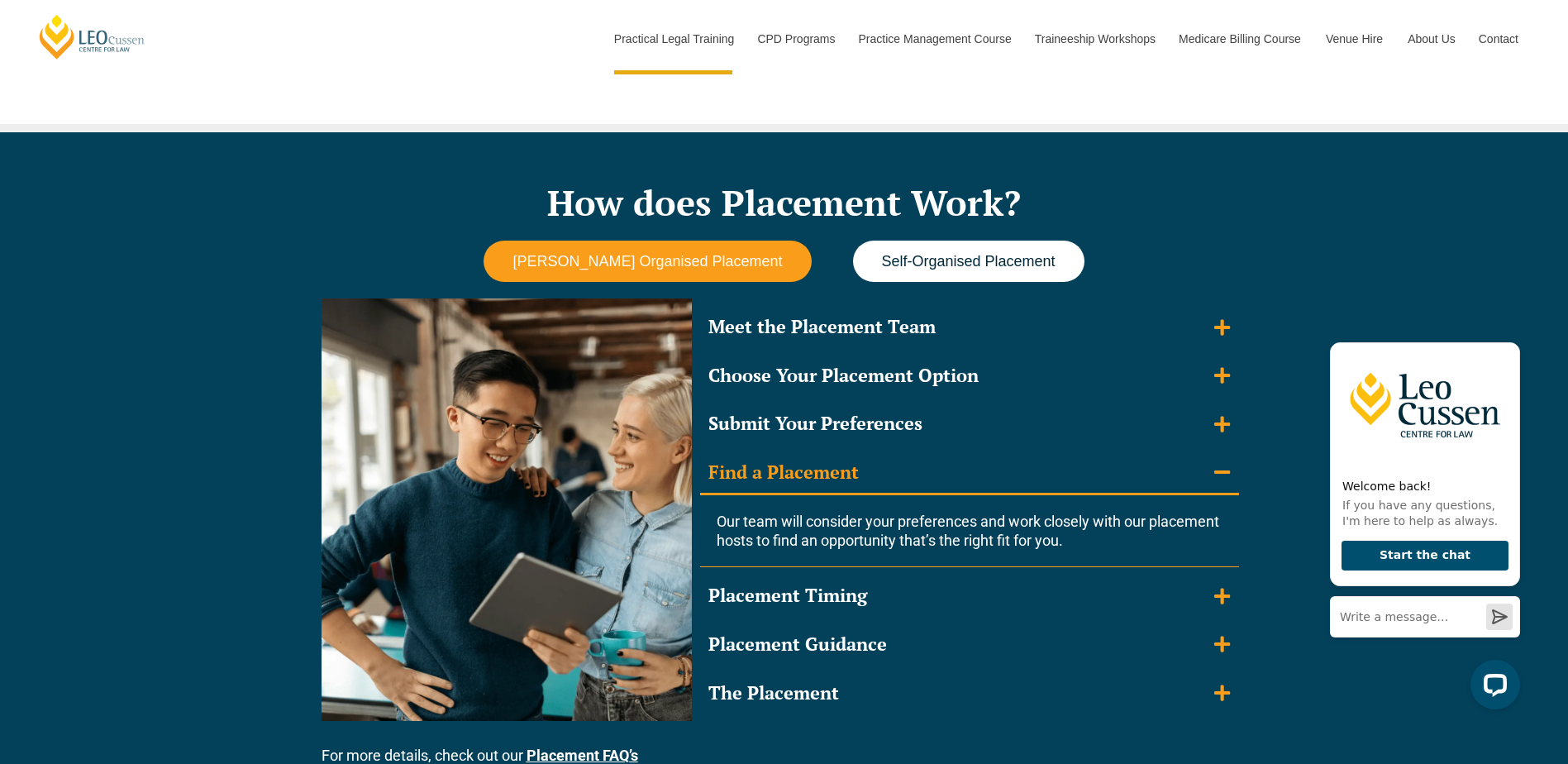
click at [925, 267] on span "Self-Organised Placement" at bounding box center [969, 261] width 174 height 17
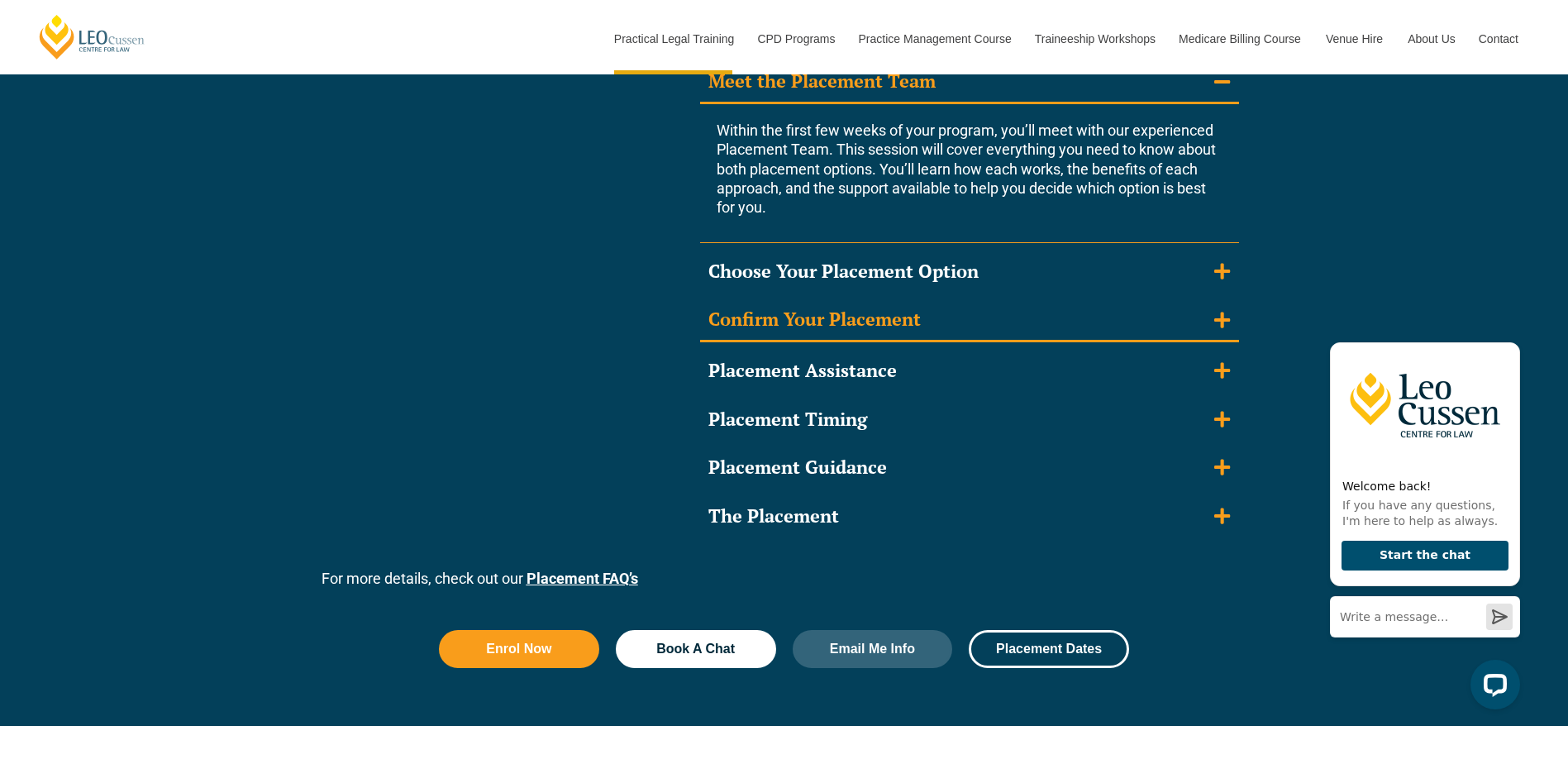
scroll to position [1570, 0]
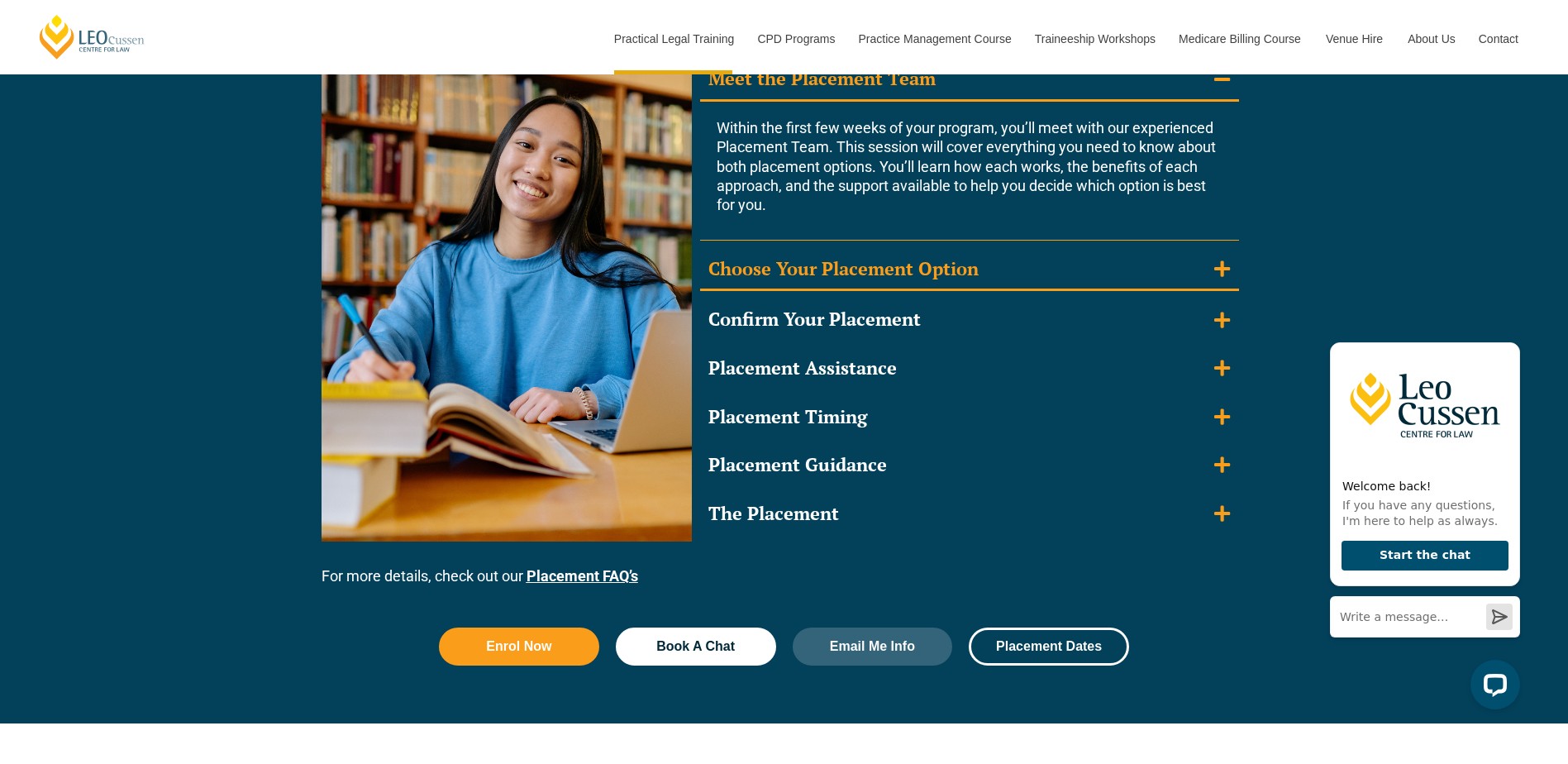
click at [890, 263] on div "Choose Your Placement Option" at bounding box center [843, 268] width 270 height 24
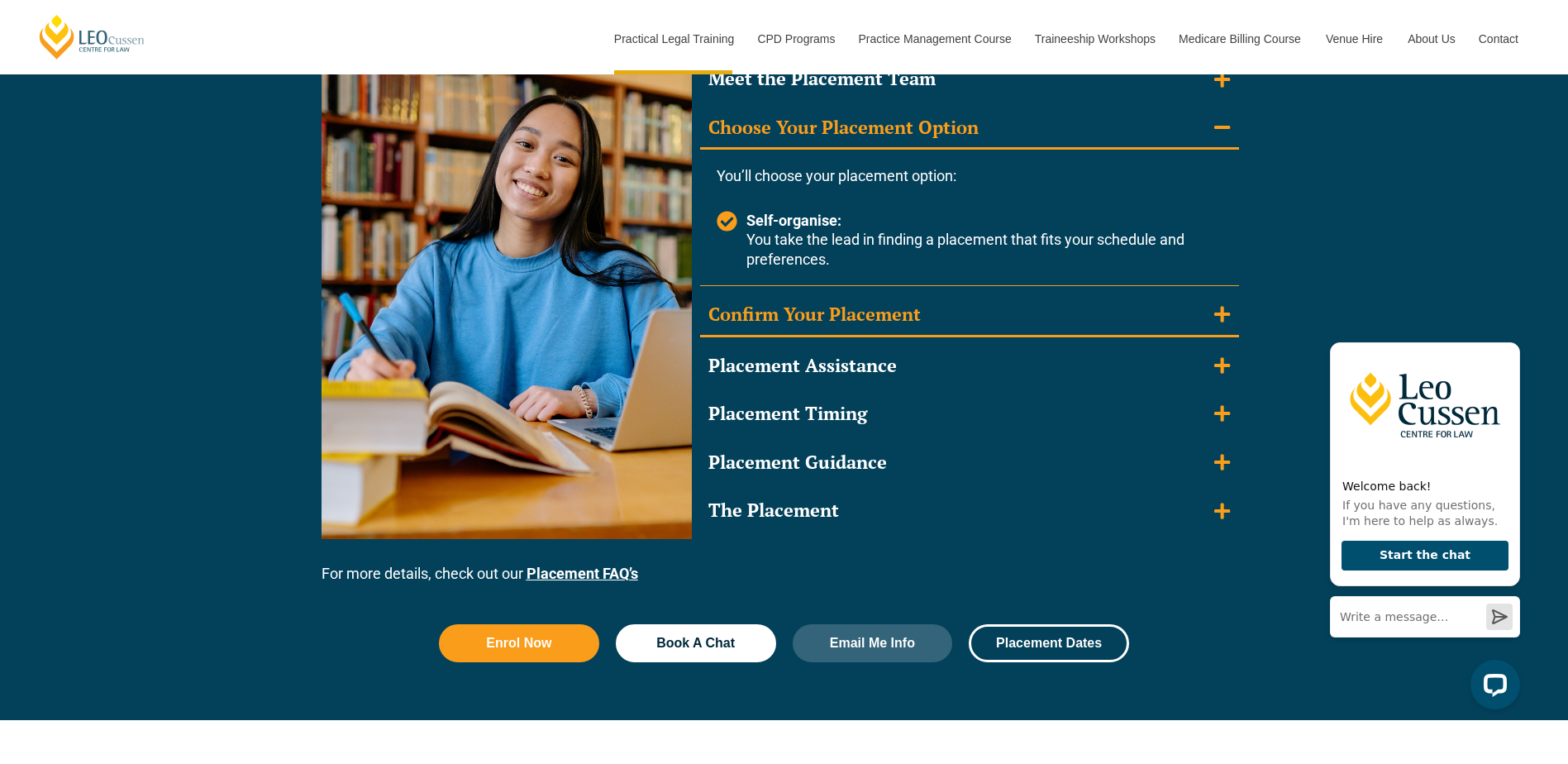
click at [850, 313] on div "Confirm Your Placement" at bounding box center [814, 314] width 213 height 24
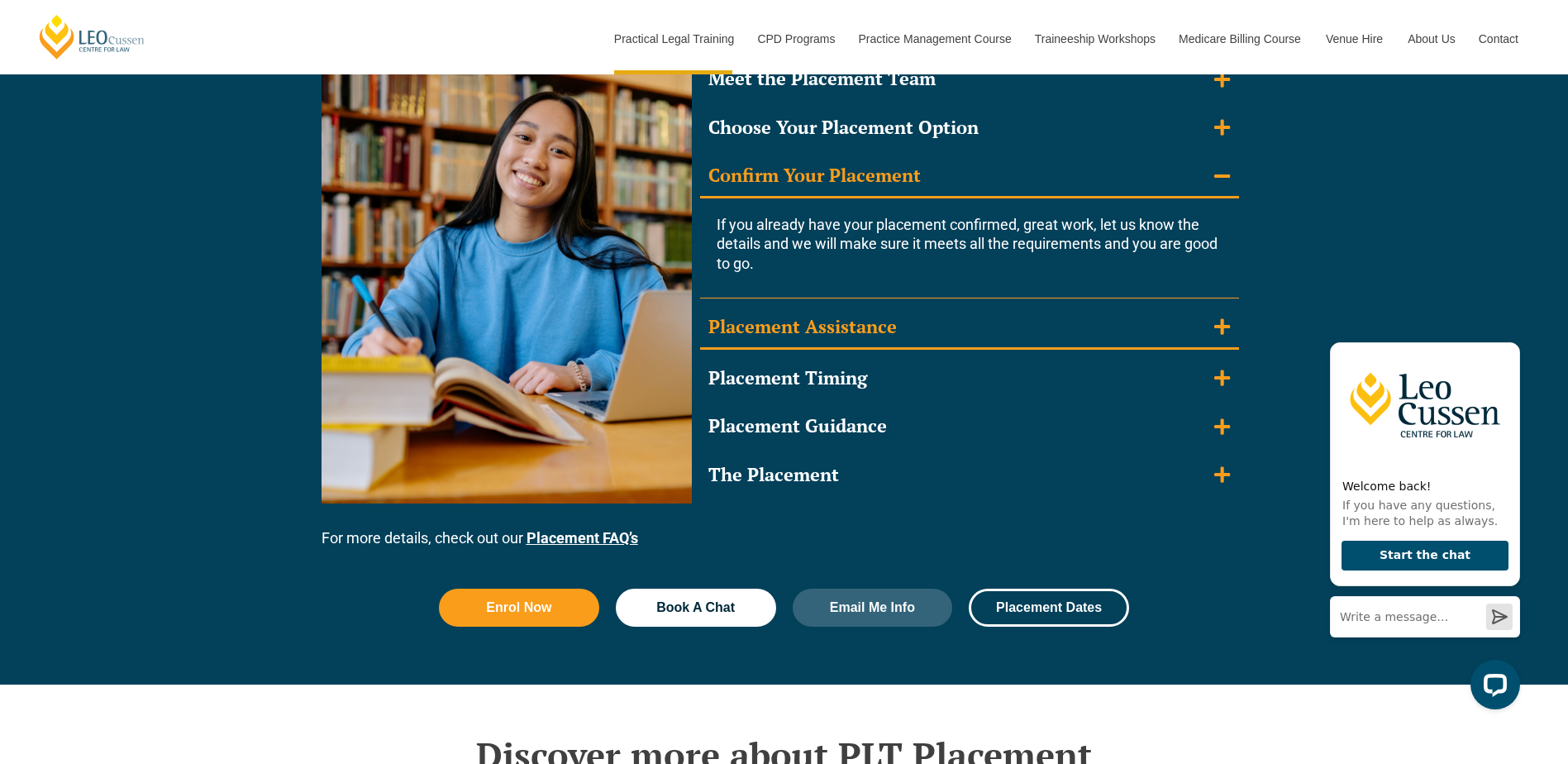
click at [847, 324] on div "Placement Assistance" at bounding box center [803, 326] width 189 height 24
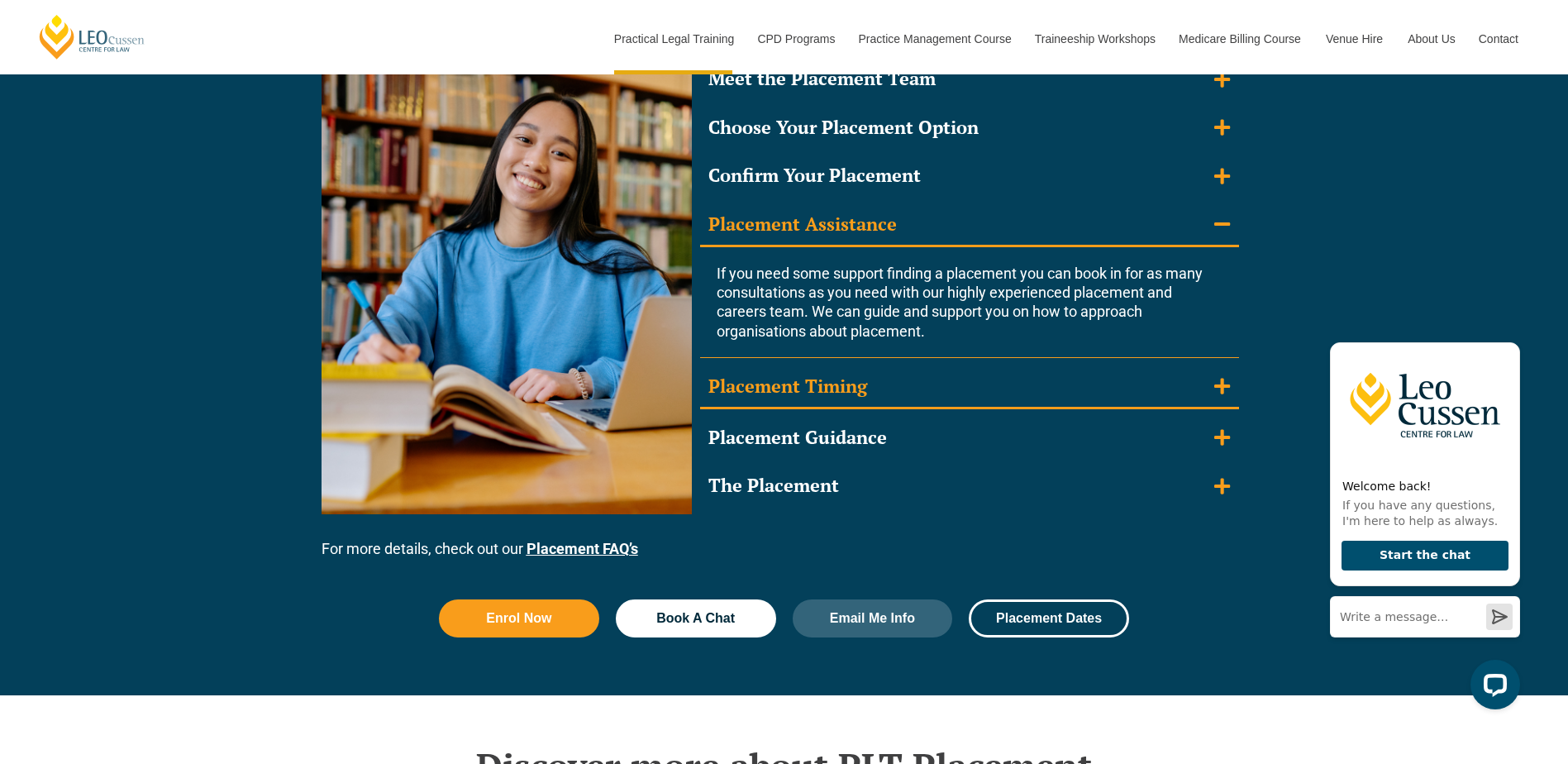
click at [839, 386] on div "Placement Timing" at bounding box center [787, 385] width 158 height 24
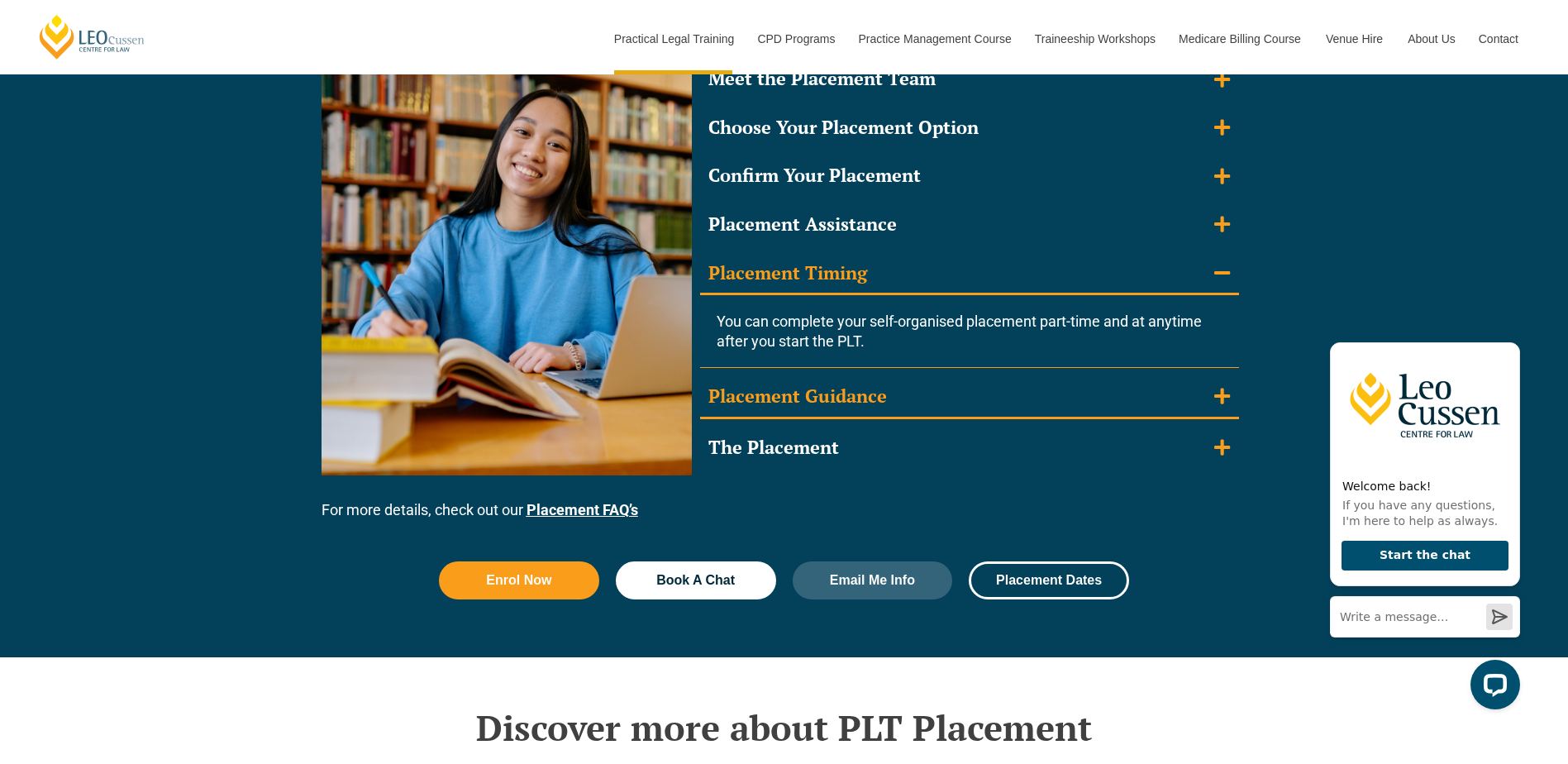
click at [835, 399] on div "Placement Guidance" at bounding box center [797, 396] width 178 height 24
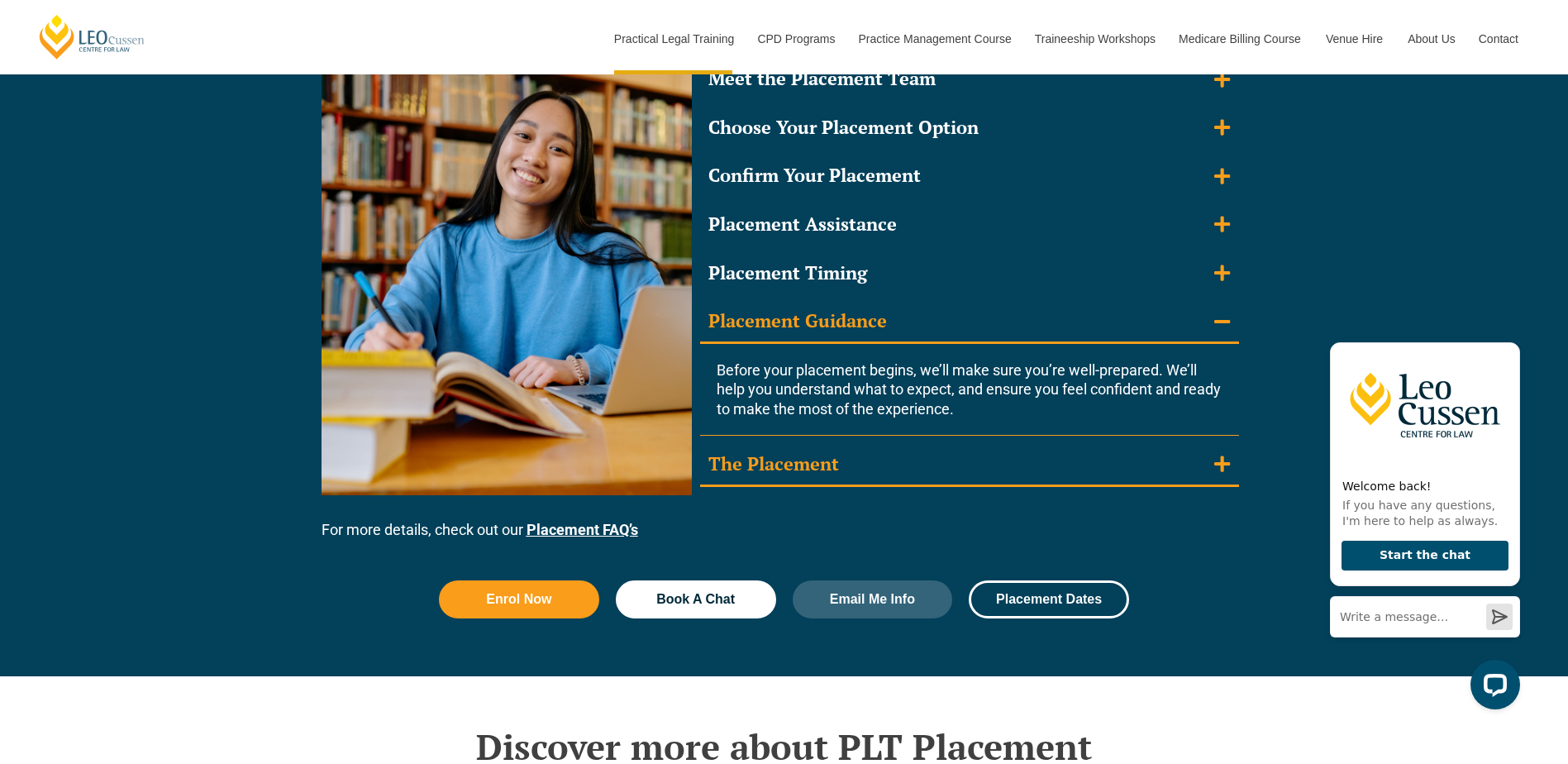
click at [826, 470] on div "The Placement" at bounding box center [773, 464] width 131 height 24
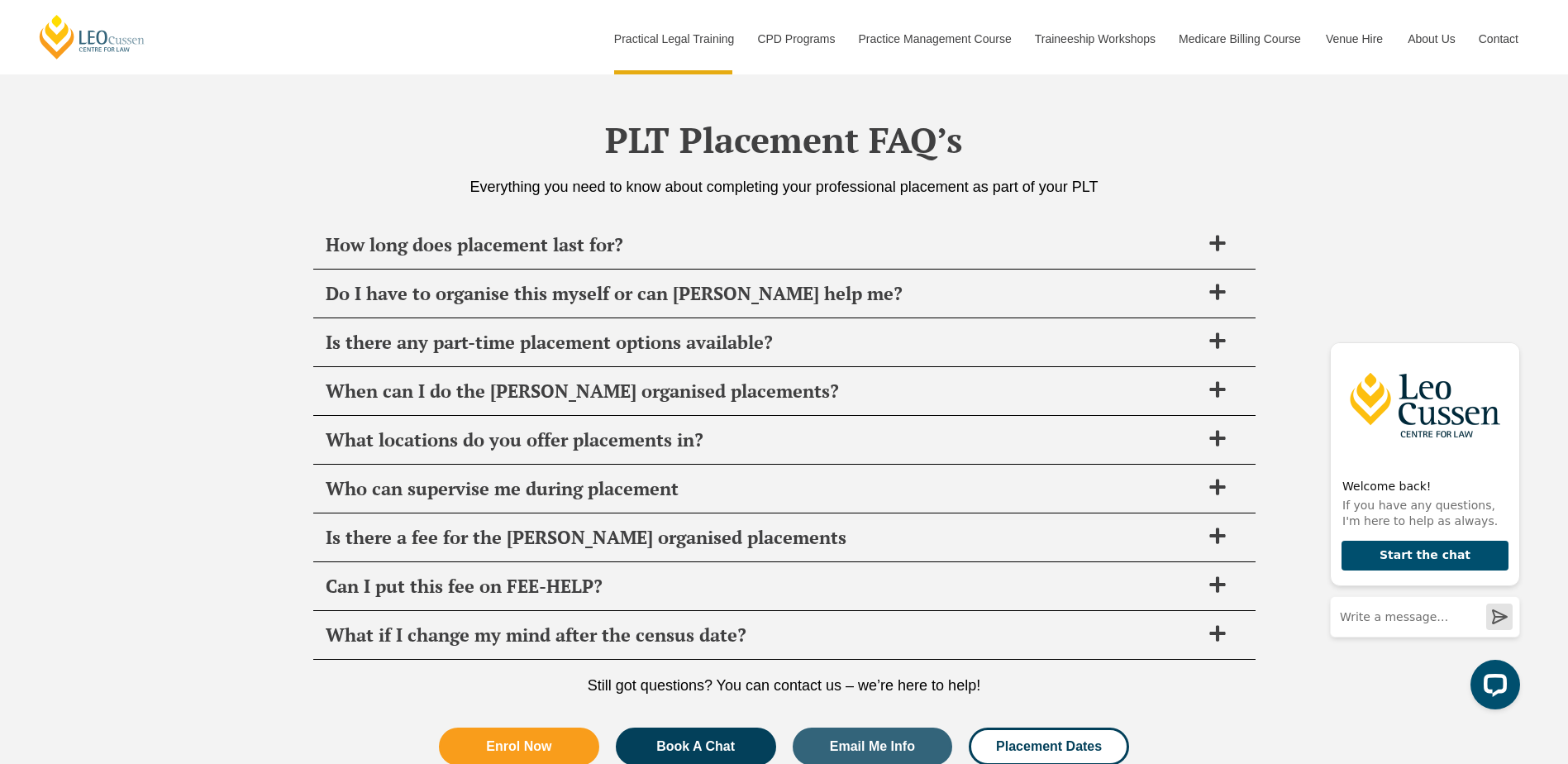
scroll to position [5950, 0]
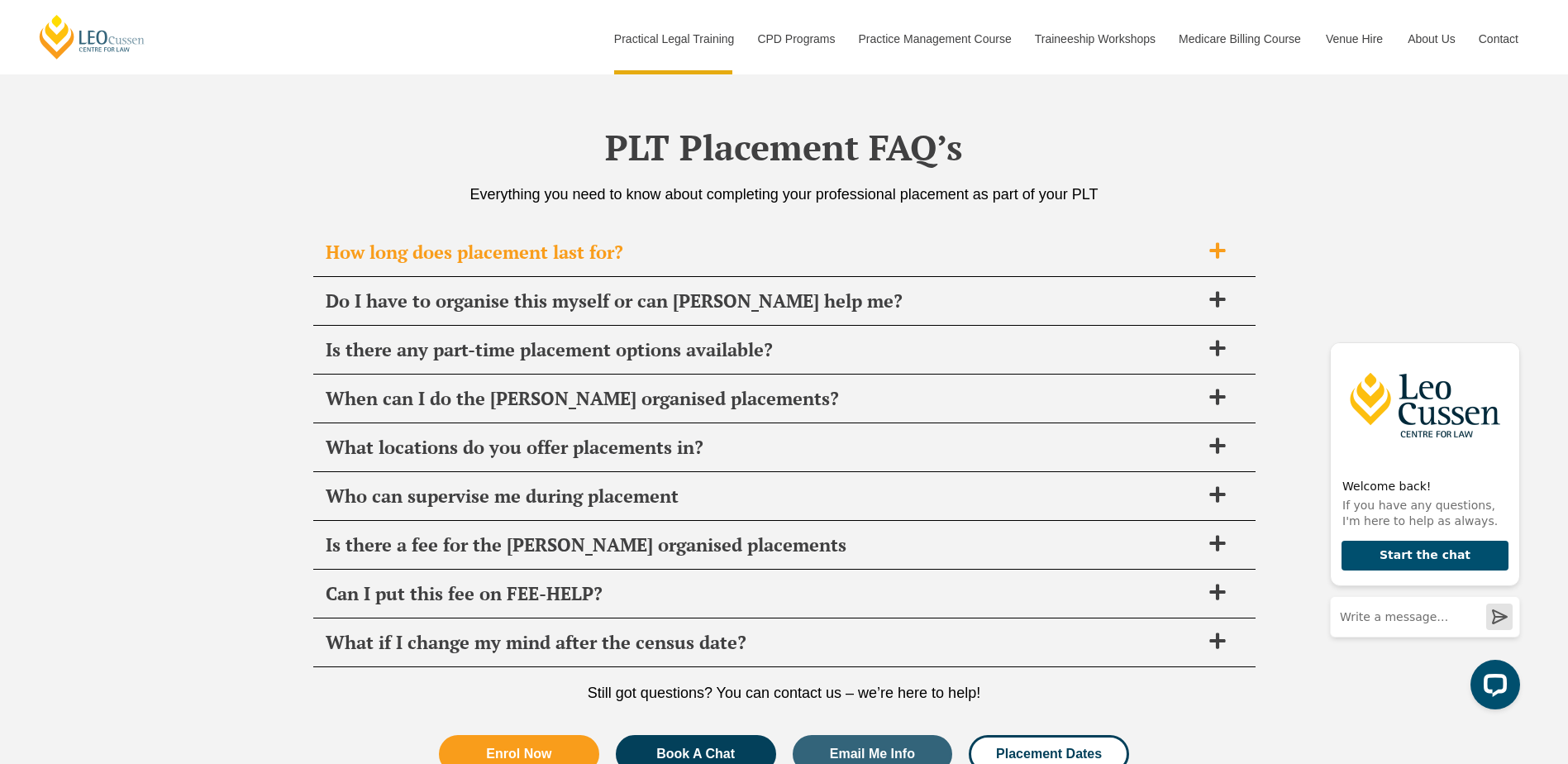
click at [609, 248] on span "How long does placement last for?" at bounding box center [763, 252] width 875 height 23
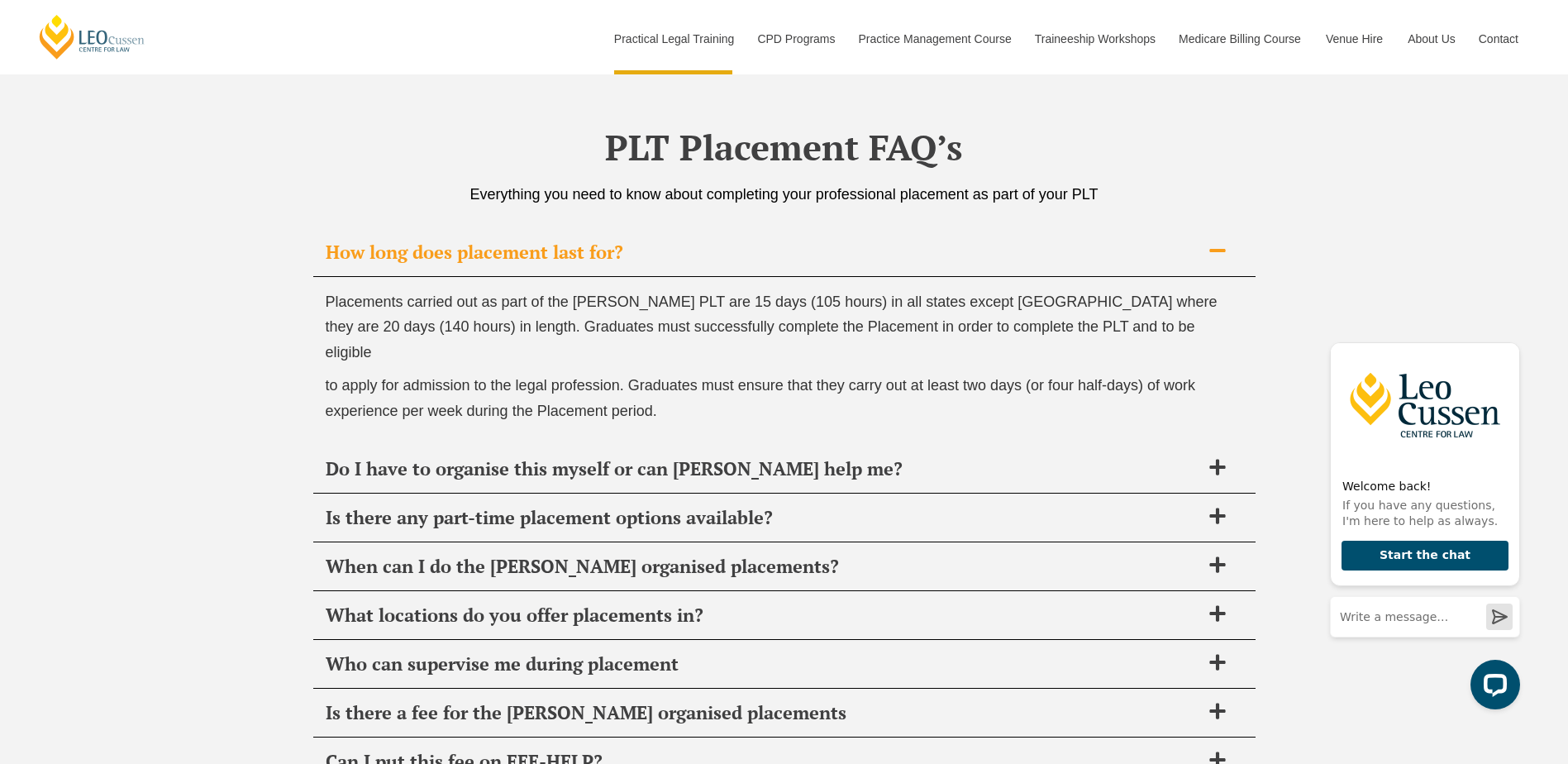
click at [609, 245] on span "How long does placement last for?" at bounding box center [763, 252] width 875 height 23
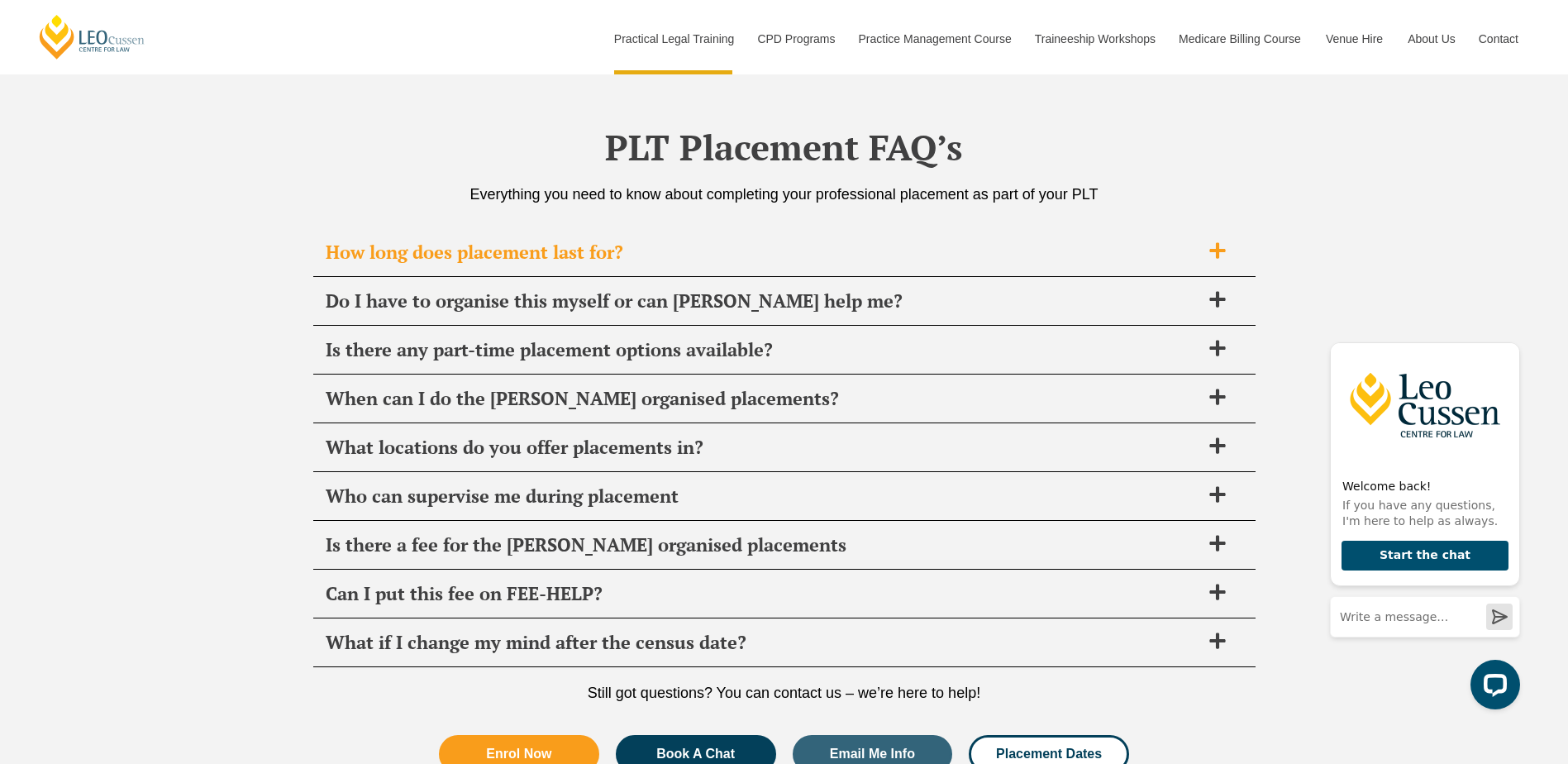
click at [609, 245] on span "How long does placement last for?" at bounding box center [763, 252] width 875 height 23
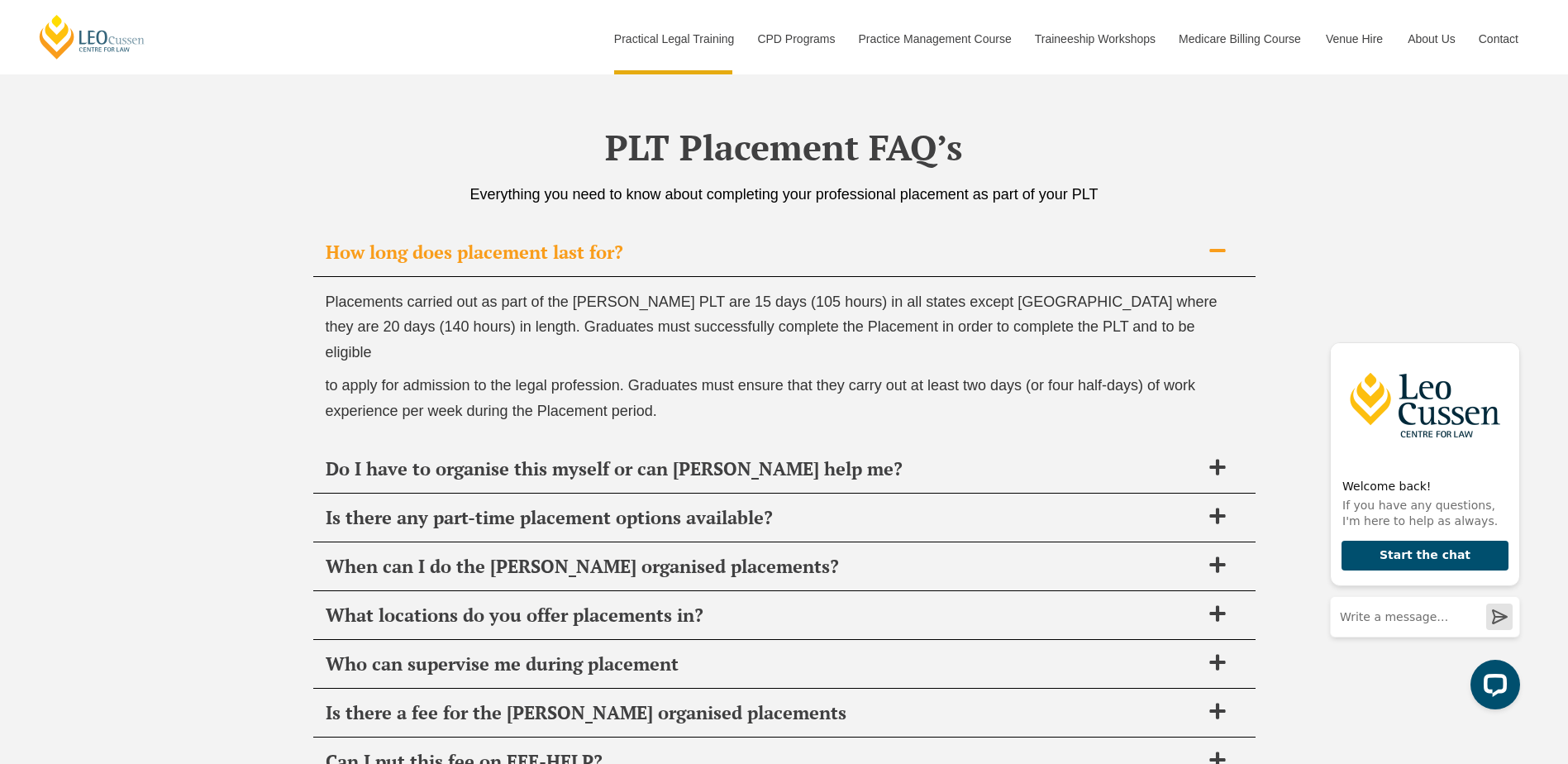
click at [609, 245] on span "How long does placement last for?" at bounding box center [763, 252] width 875 height 23
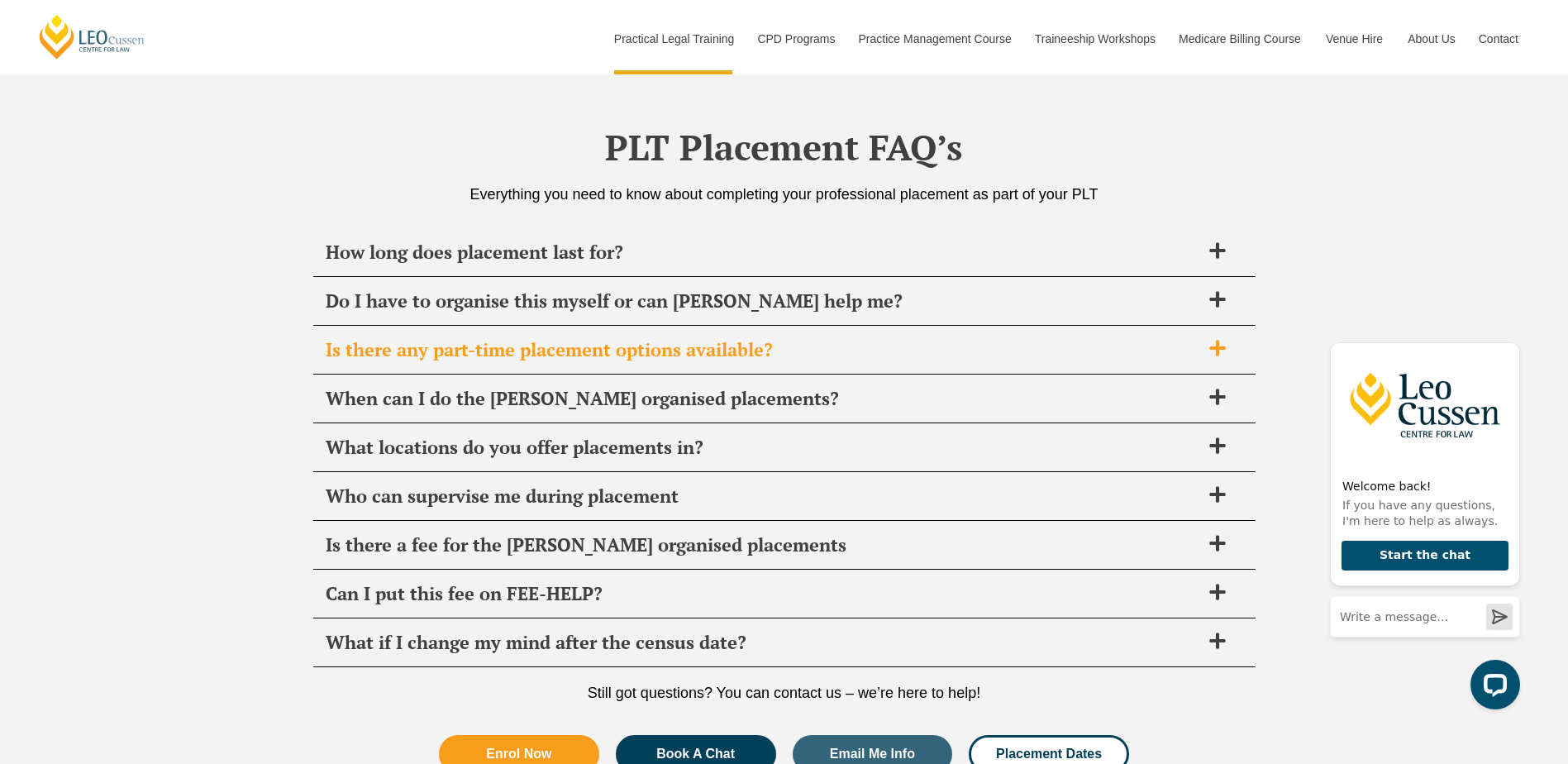
click at [589, 345] on span "Is there any part-time placement options available?" at bounding box center [763, 349] width 875 height 23
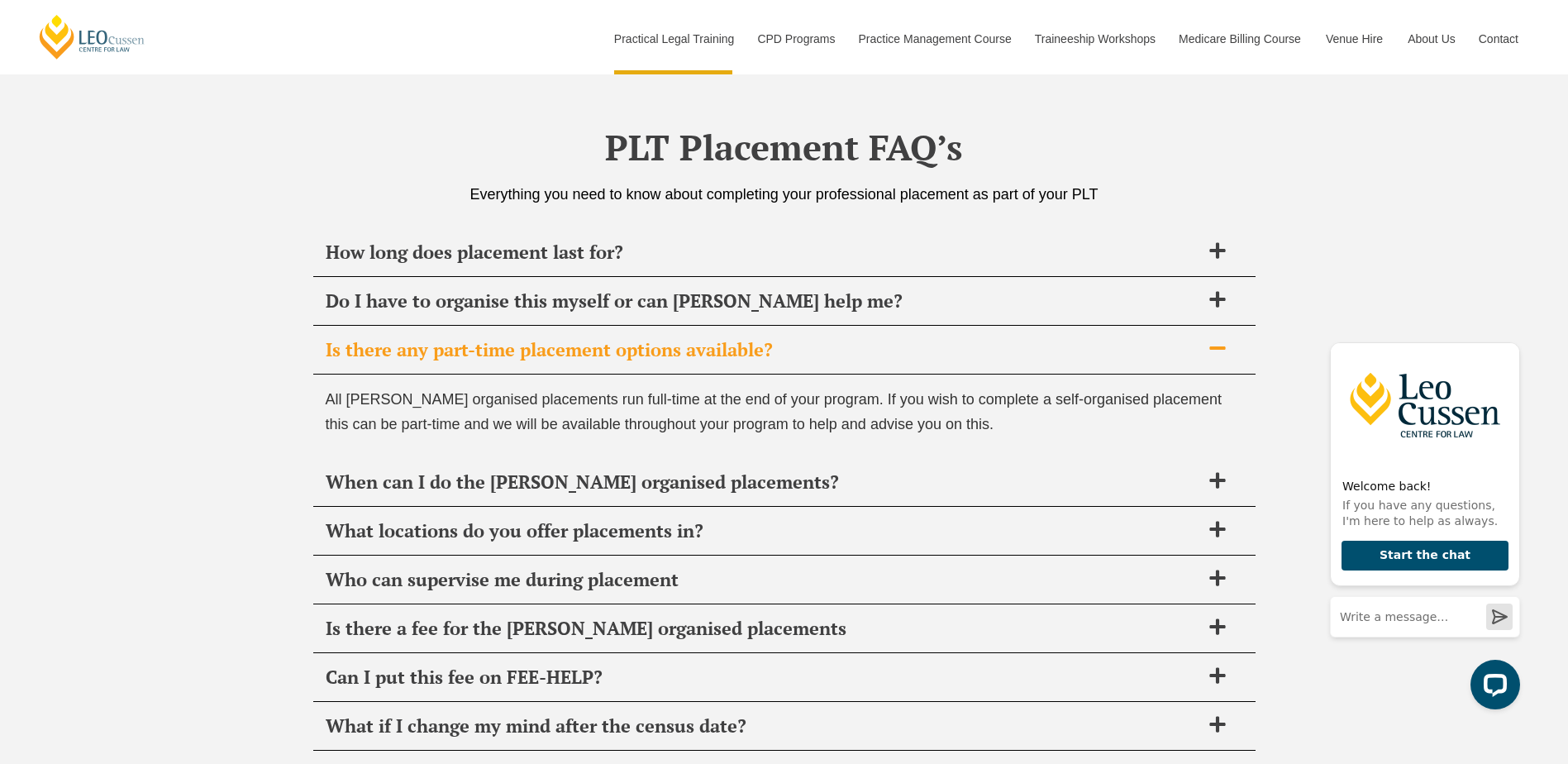
click at [589, 345] on span "Is there any part-time placement options available?" at bounding box center [763, 349] width 875 height 23
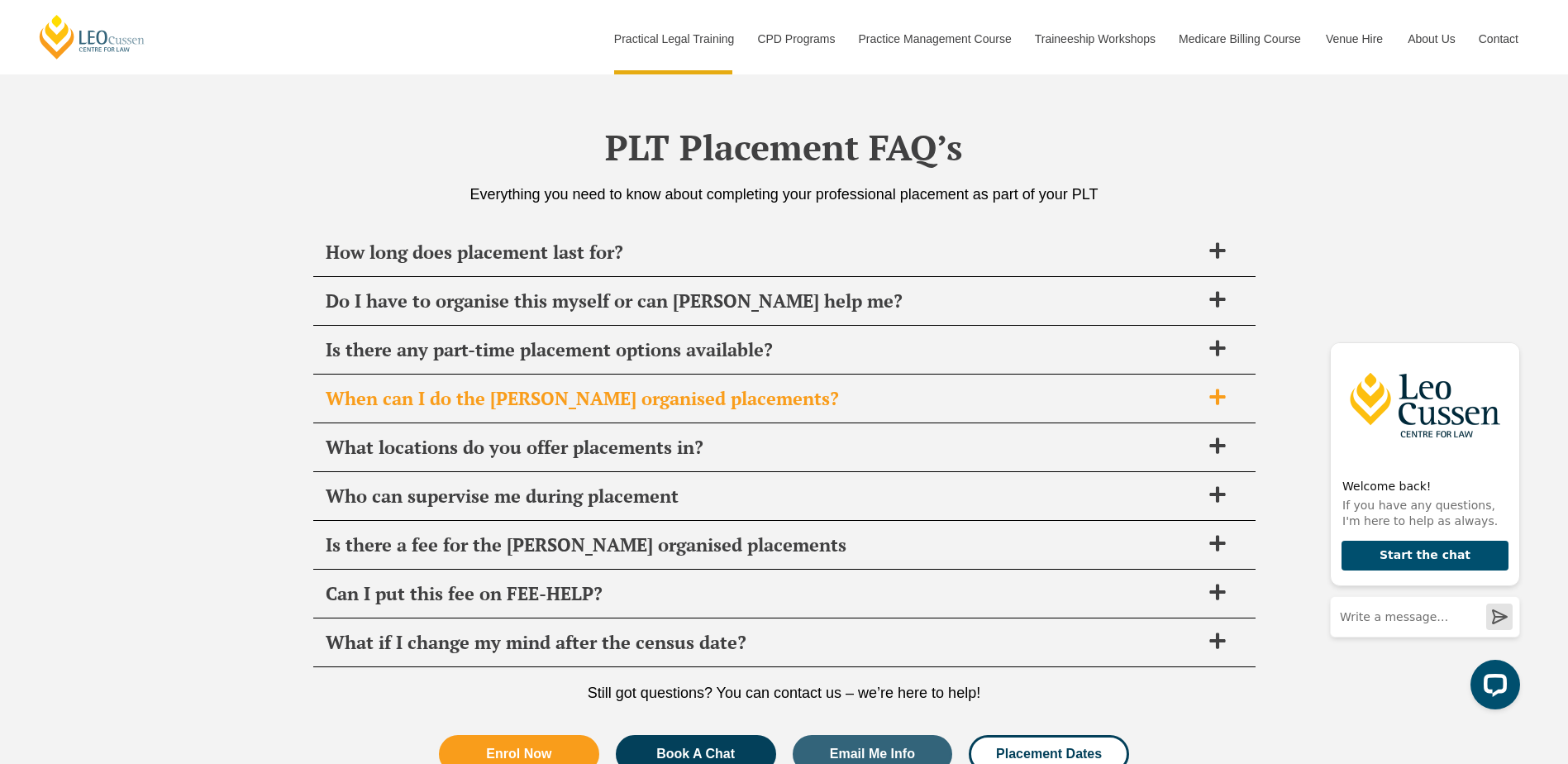
click at [591, 399] on span "When can I do the [PERSON_NAME] organised placements?" at bounding box center [763, 398] width 875 height 23
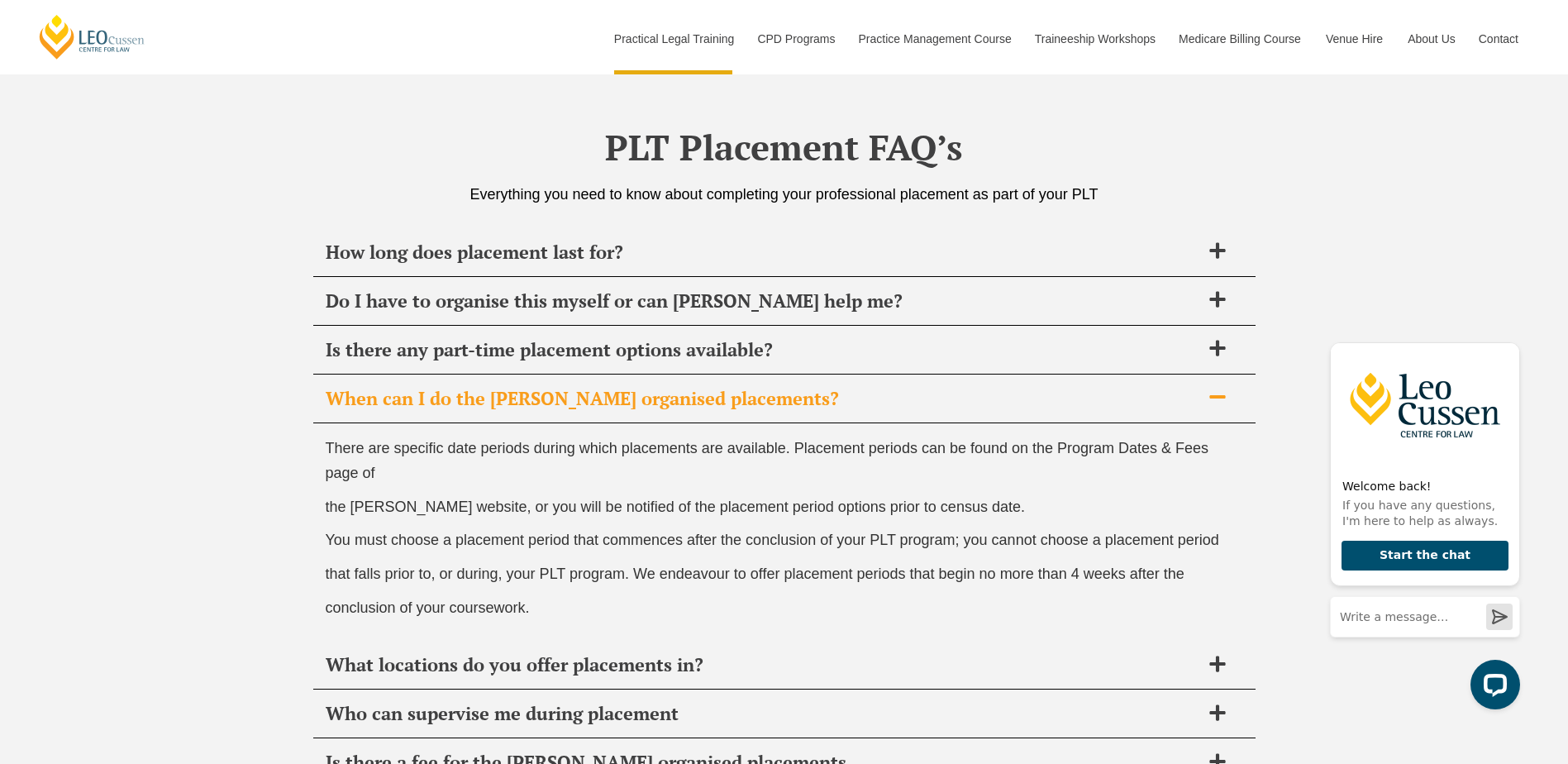
click at [591, 399] on span "When can I do the [PERSON_NAME] organised placements?" at bounding box center [763, 398] width 875 height 23
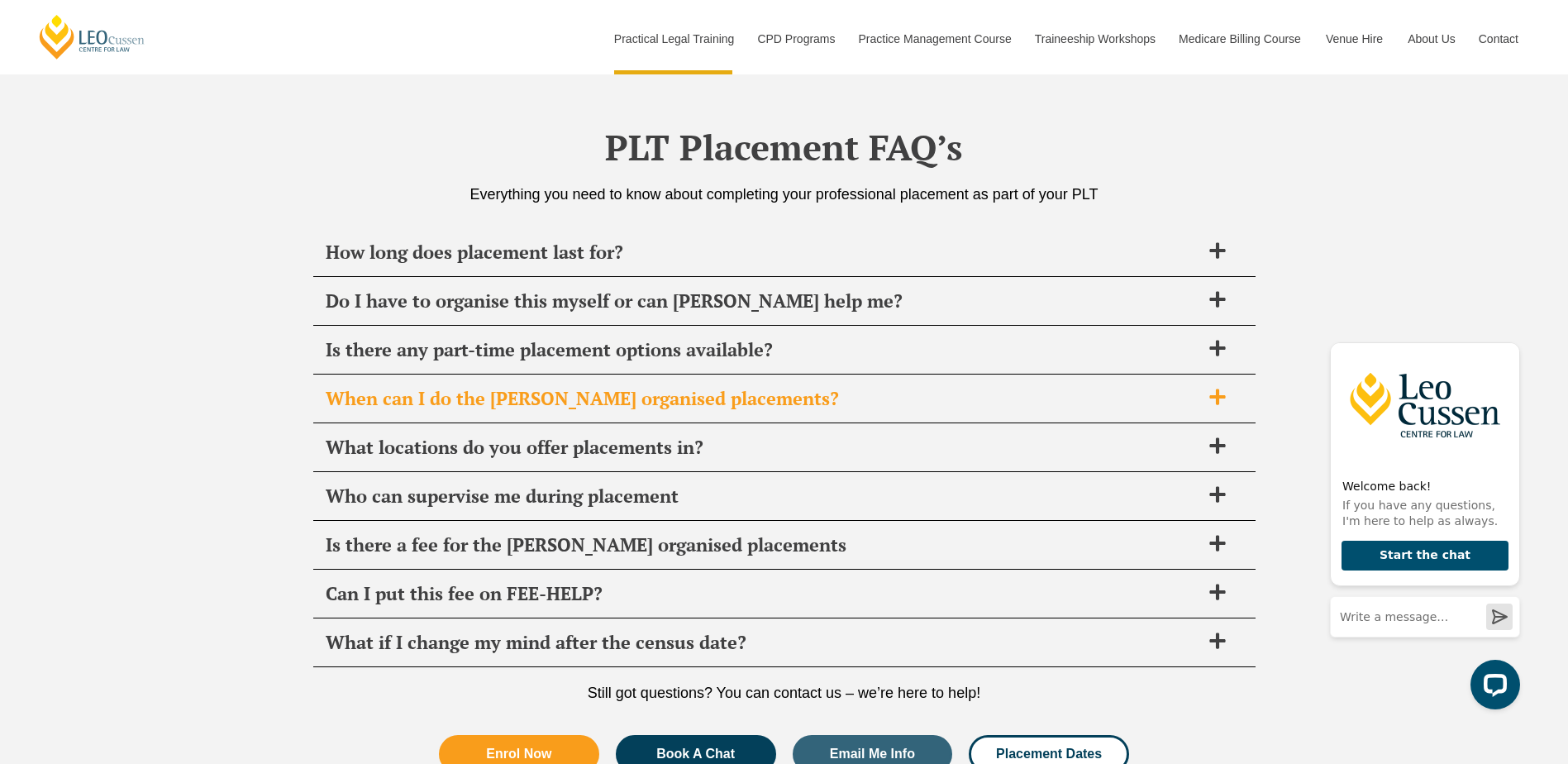
click at [591, 399] on span "When can I do the [PERSON_NAME] organised placements?" at bounding box center [763, 398] width 875 height 23
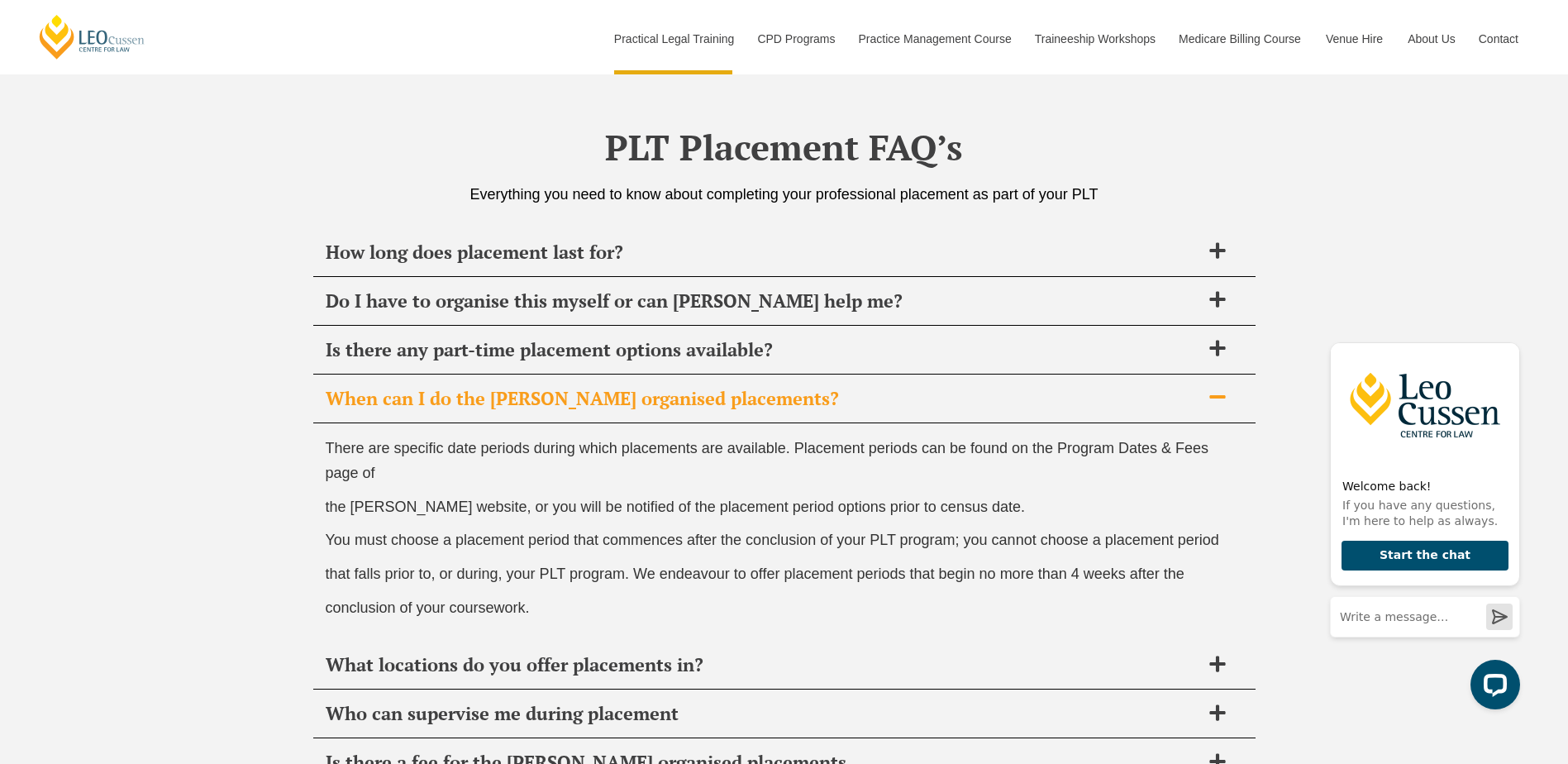
click at [591, 399] on span "When can I do the [PERSON_NAME] organised placements?" at bounding box center [763, 398] width 875 height 23
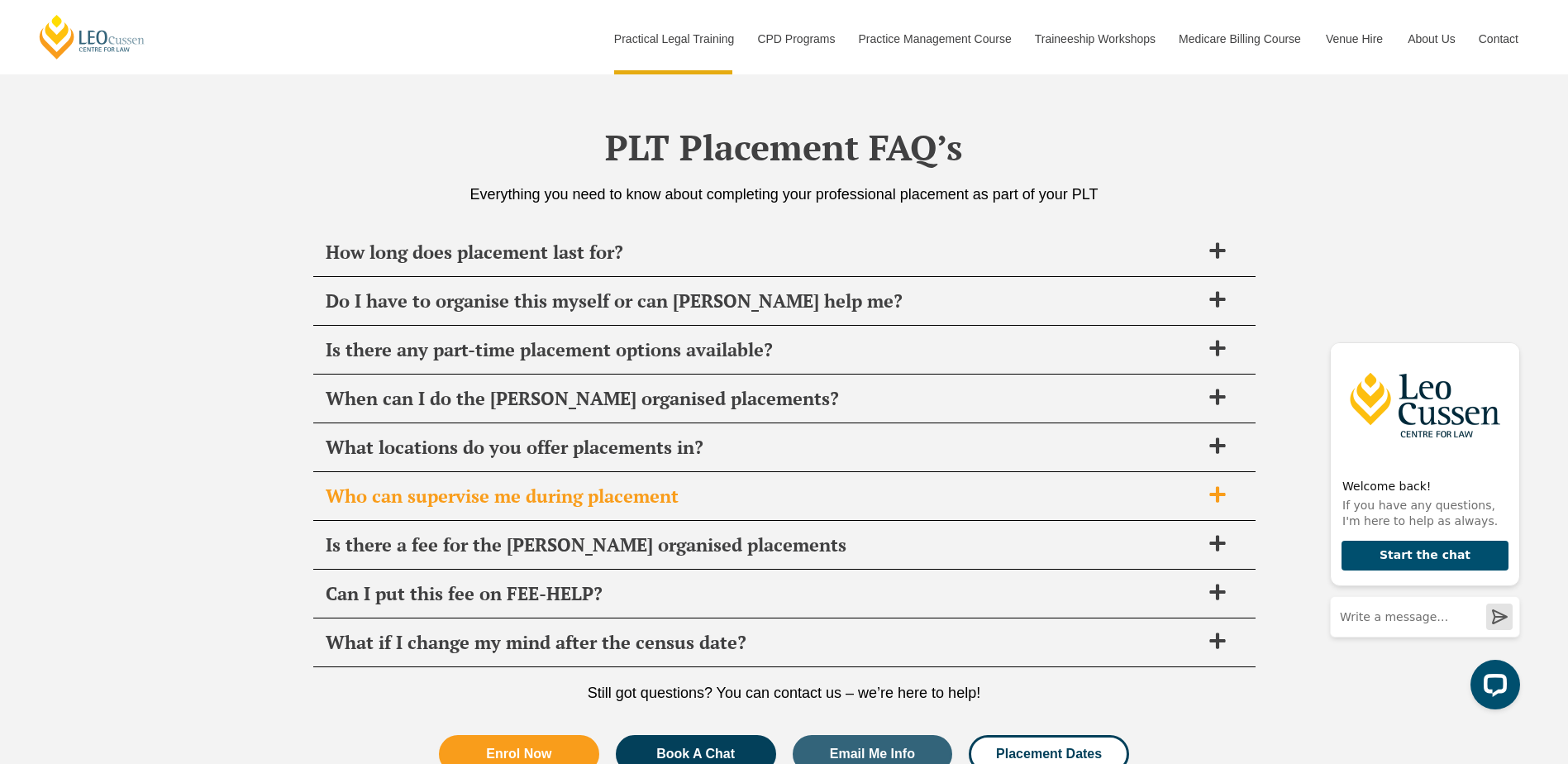
click at [569, 504] on span "Who can supervise me during placement" at bounding box center [763, 496] width 875 height 23
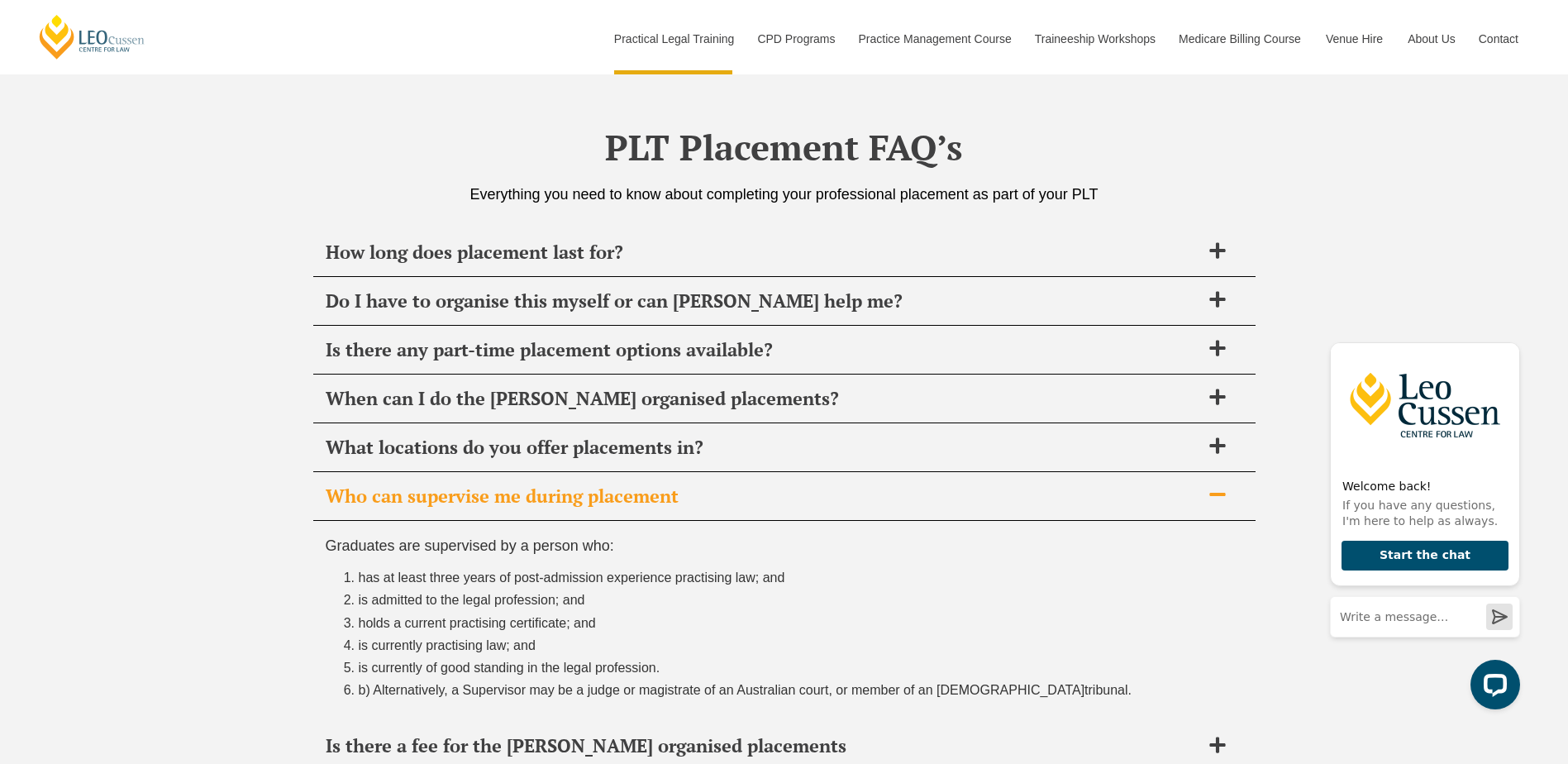
click at [569, 504] on span "Who can supervise me during placement" at bounding box center [763, 496] width 875 height 23
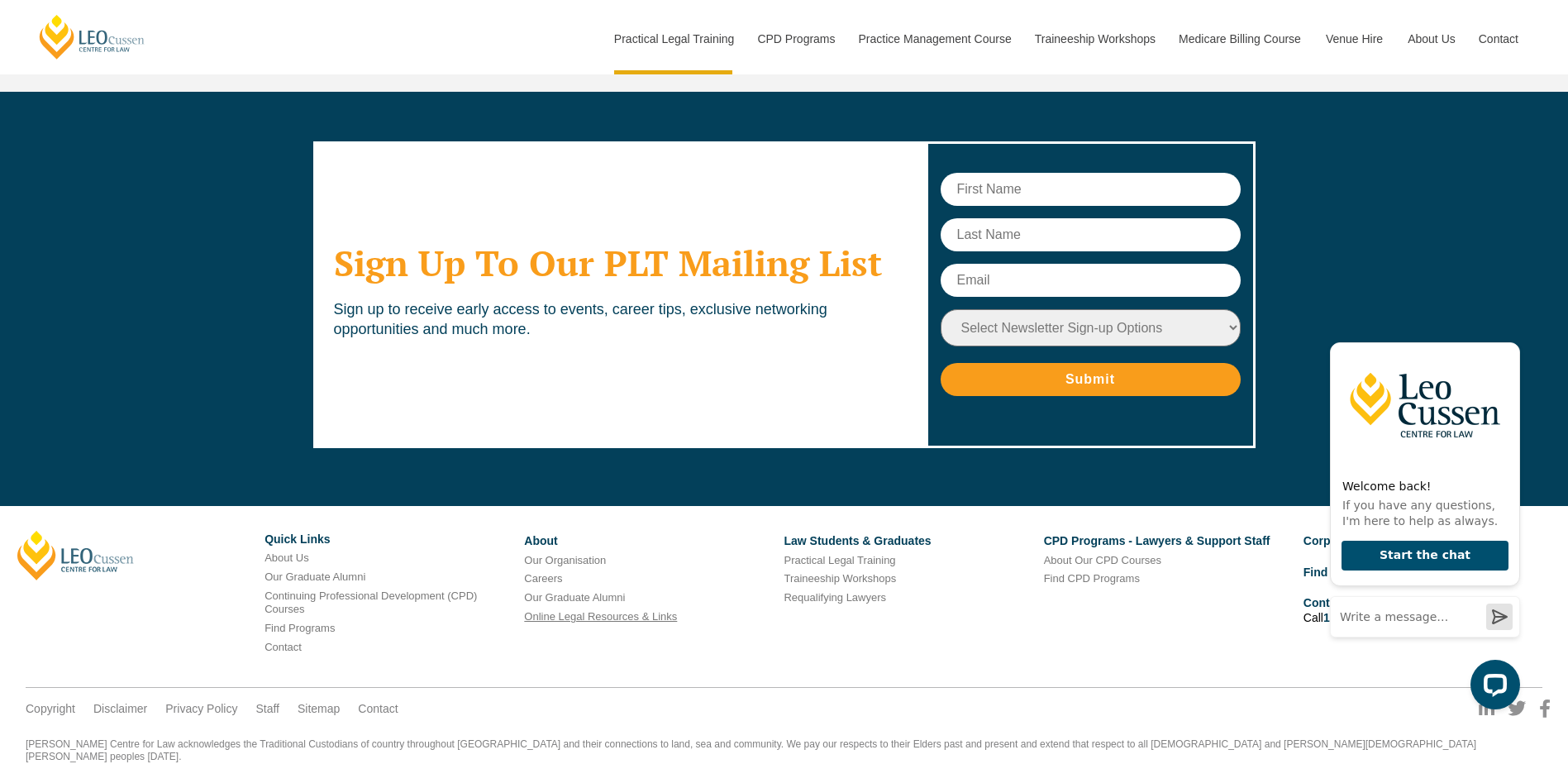
scroll to position [6693, 0]
